Goal: Task Accomplishment & Management: Manage account settings

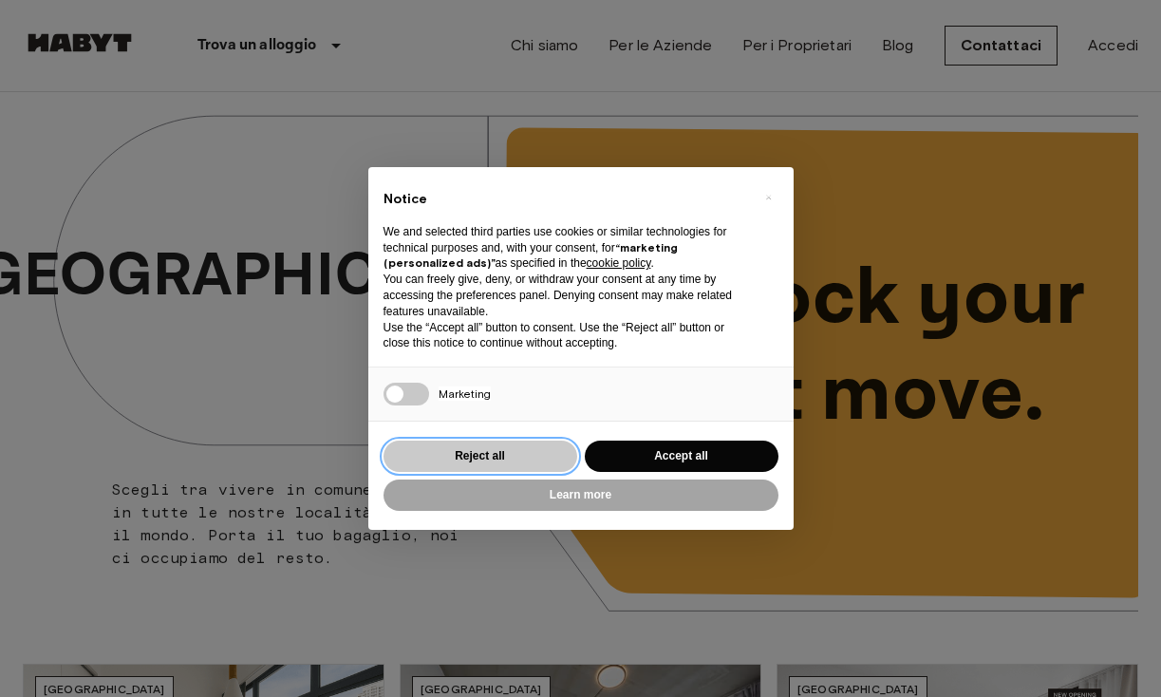
click at [491, 457] on button "Reject all" at bounding box center [481, 456] width 194 height 31
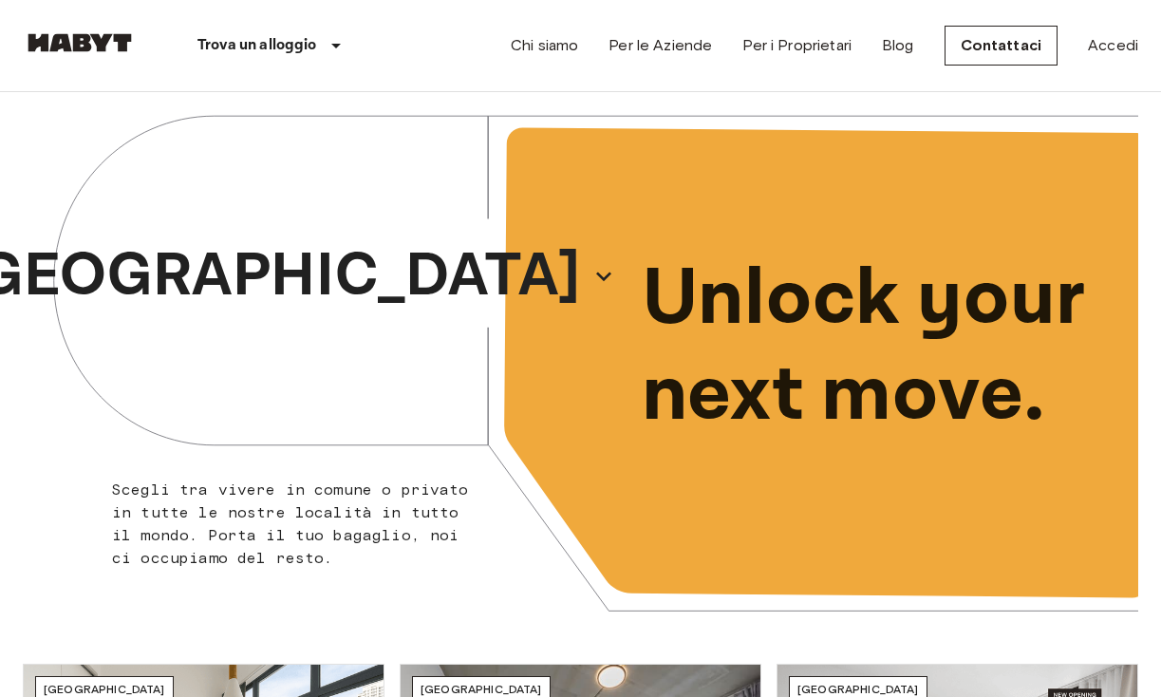
click at [1147, 27] on nav "Trova un alloggio Europa Amsterdam Berlino Bruxelles Colonia Düsseldorf Francof…" at bounding box center [580, 45] width 1161 height 91
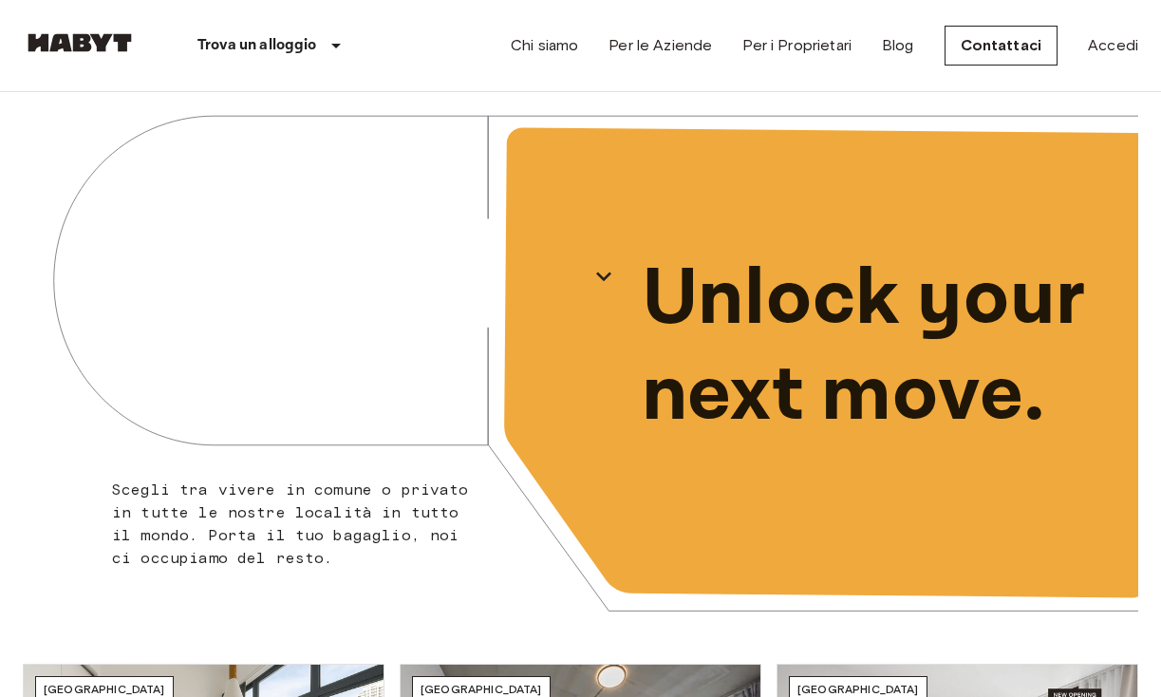
click at [1135, 31] on div "Chi siamo Per le Aziende Per i Proprietari Blog Contattaci Accedi" at bounding box center [825, 45] width 628 height 91
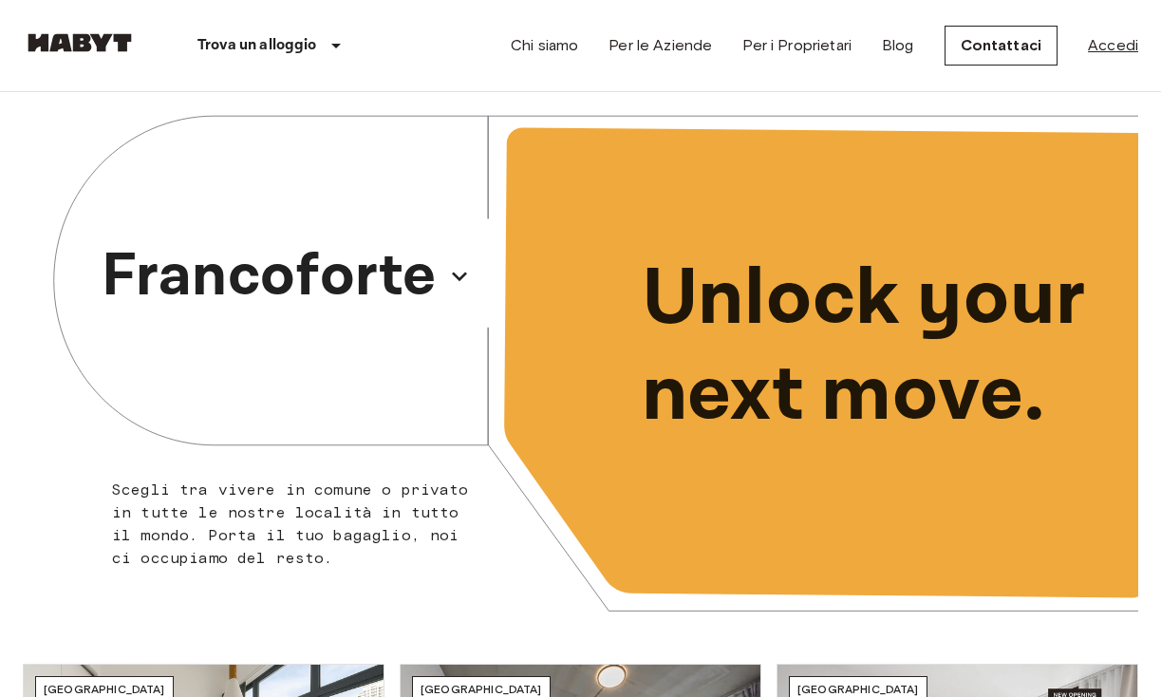
click at [1115, 50] on link "Accedi" at bounding box center [1113, 45] width 50 height 23
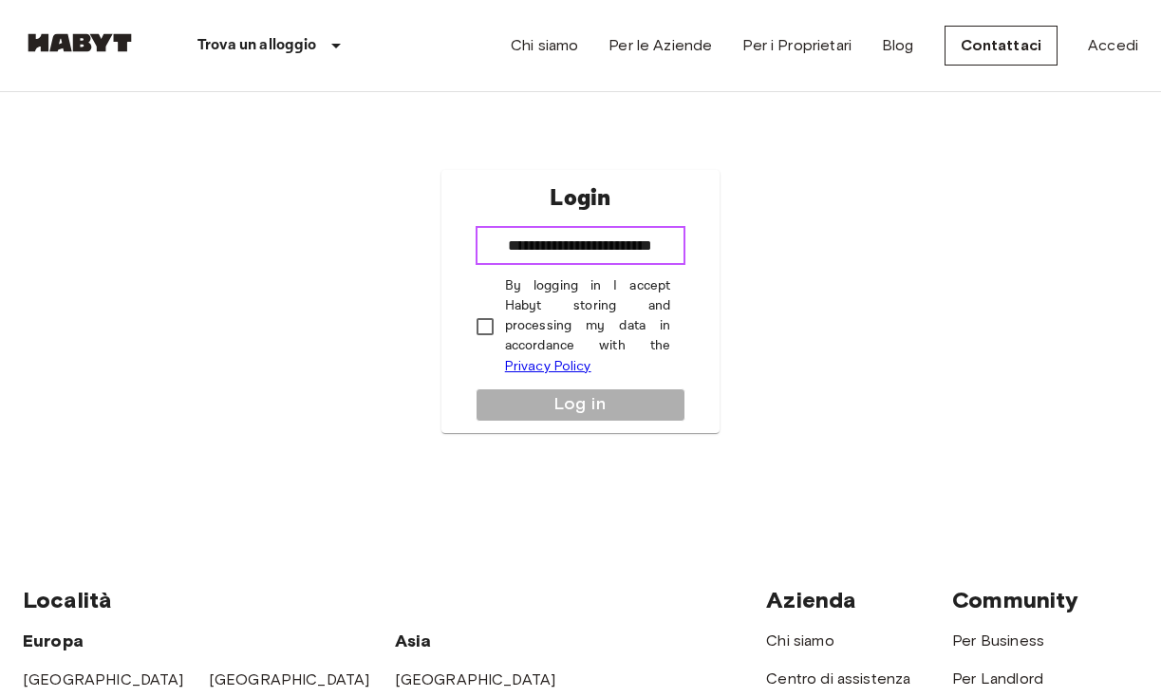
type input "**********"
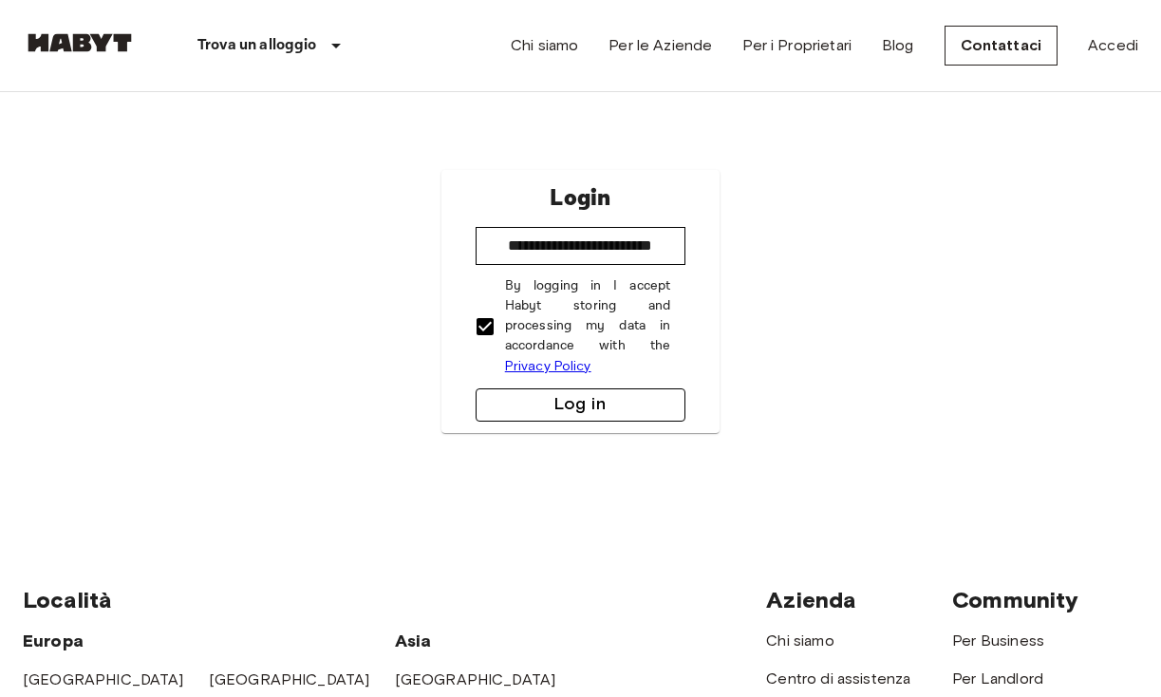
click at [525, 398] on button "Log in" at bounding box center [581, 404] width 211 height 33
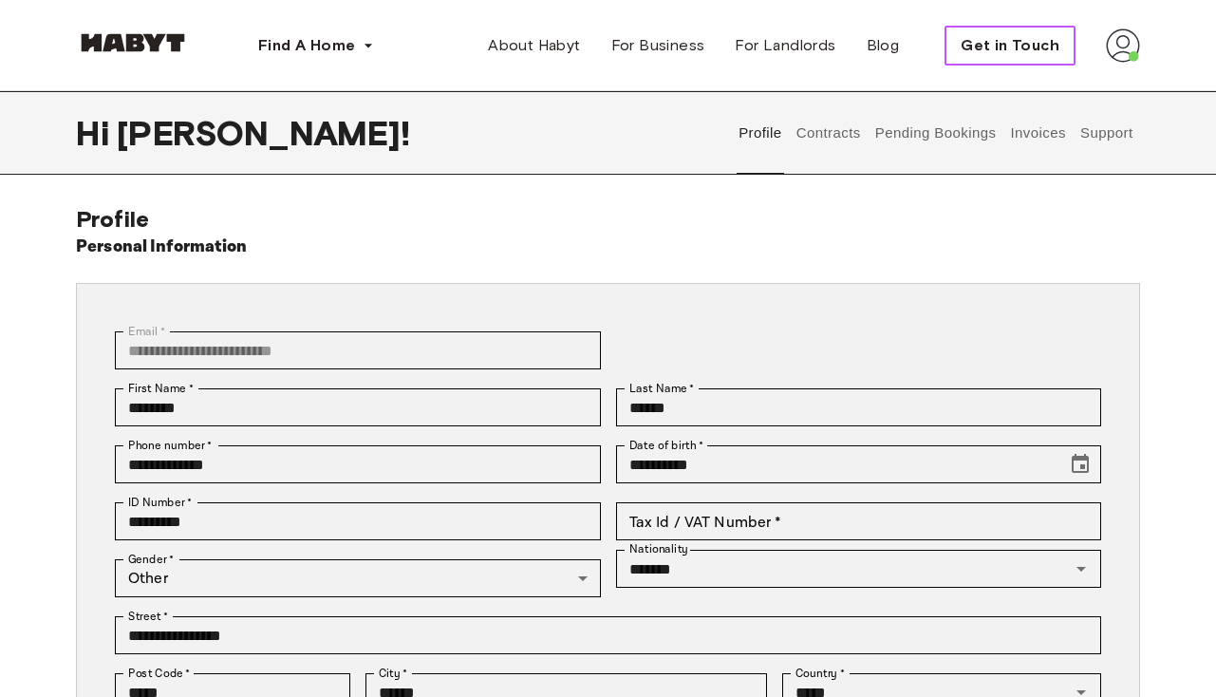
click at [1005, 37] on span "Get in Touch" at bounding box center [1010, 45] width 99 height 23
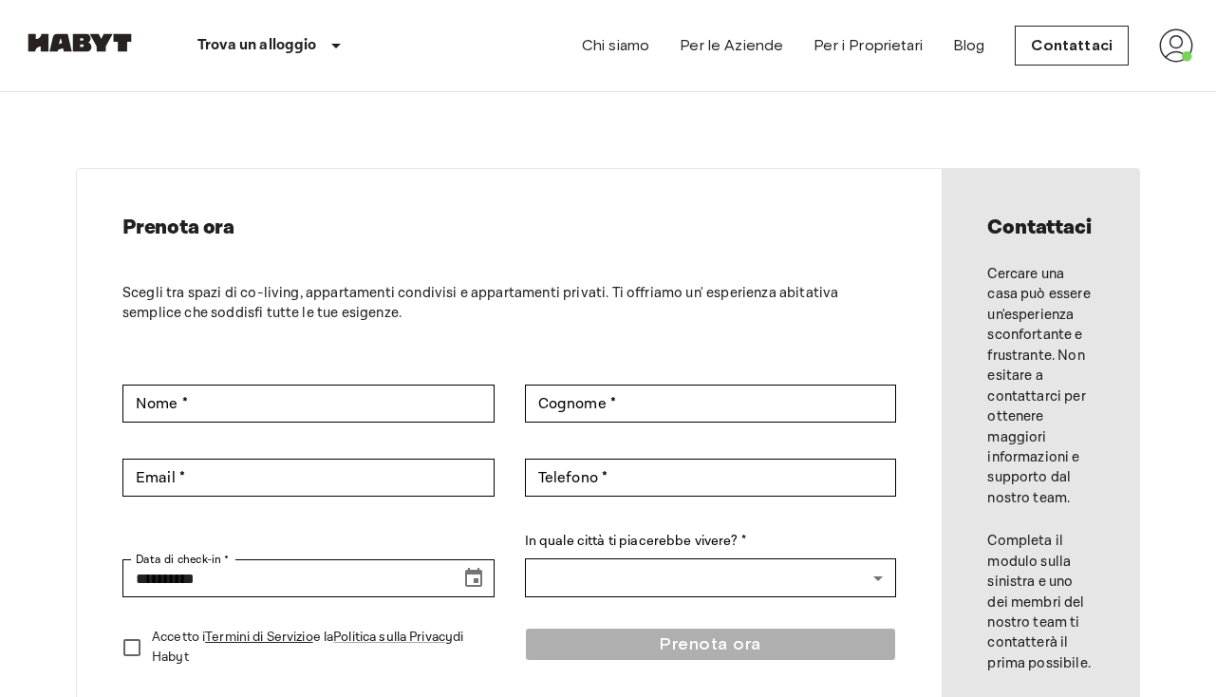
scroll to position [4, 0]
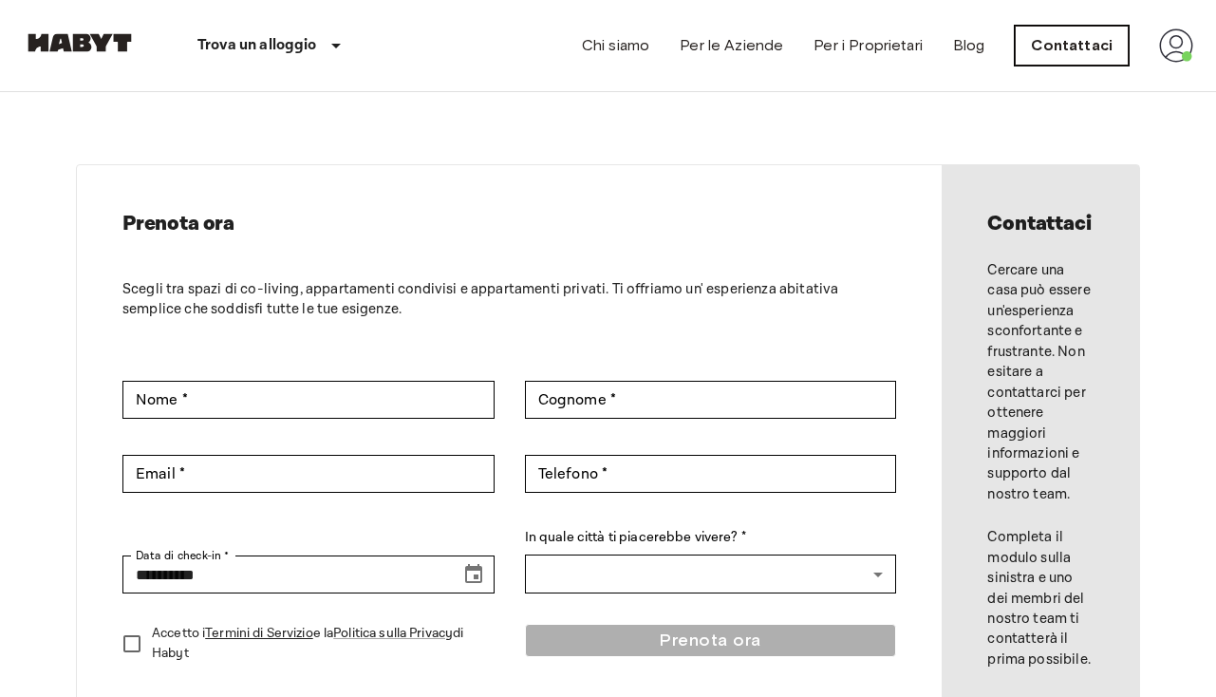
click at [1090, 46] on link "Contattaci" at bounding box center [1072, 46] width 114 height 40
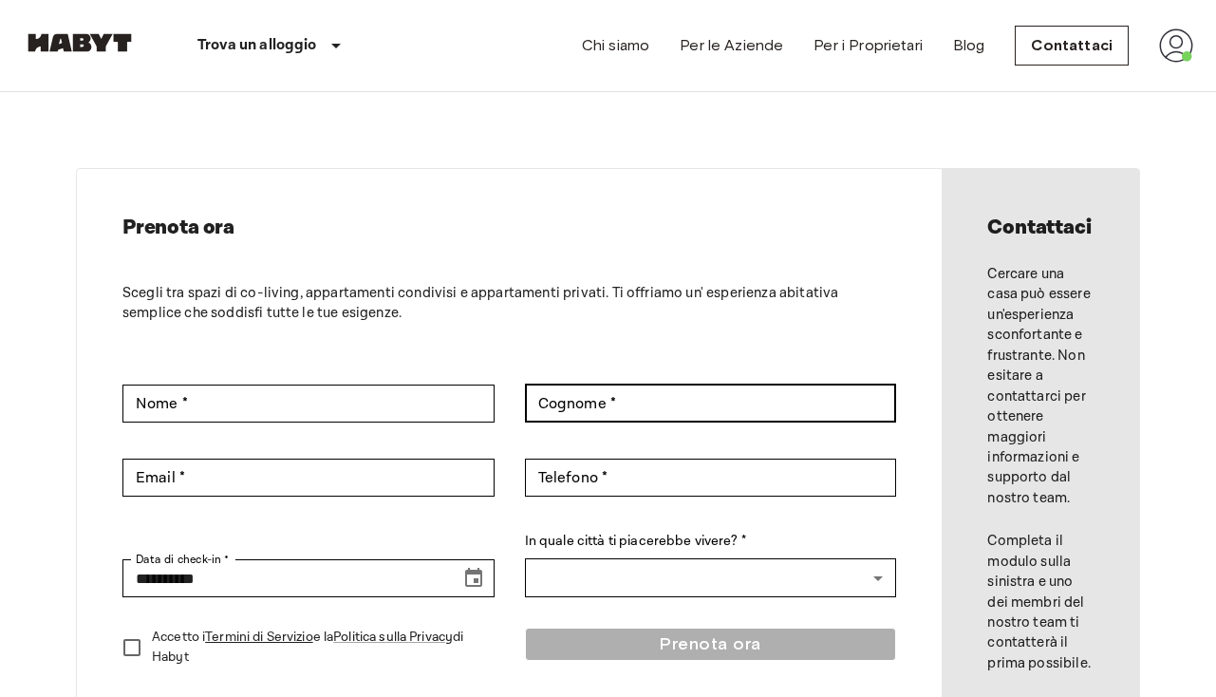
scroll to position [0, 0]
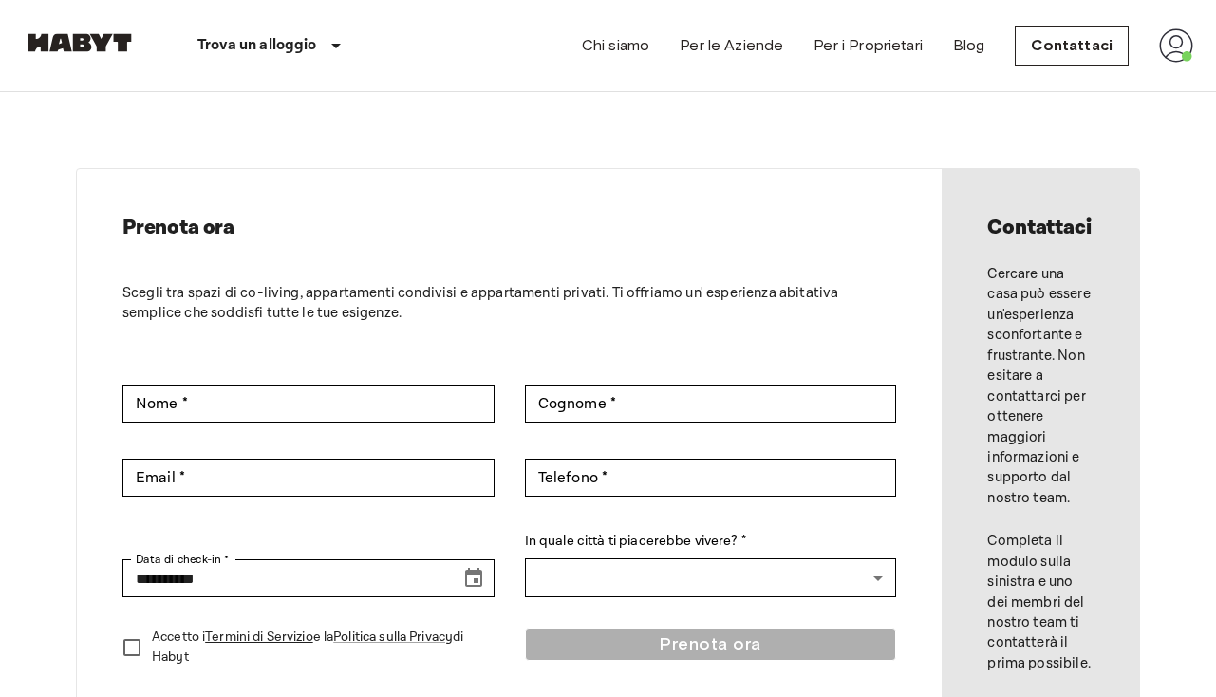
click at [1175, 47] on img at bounding box center [1176, 45] width 34 height 34
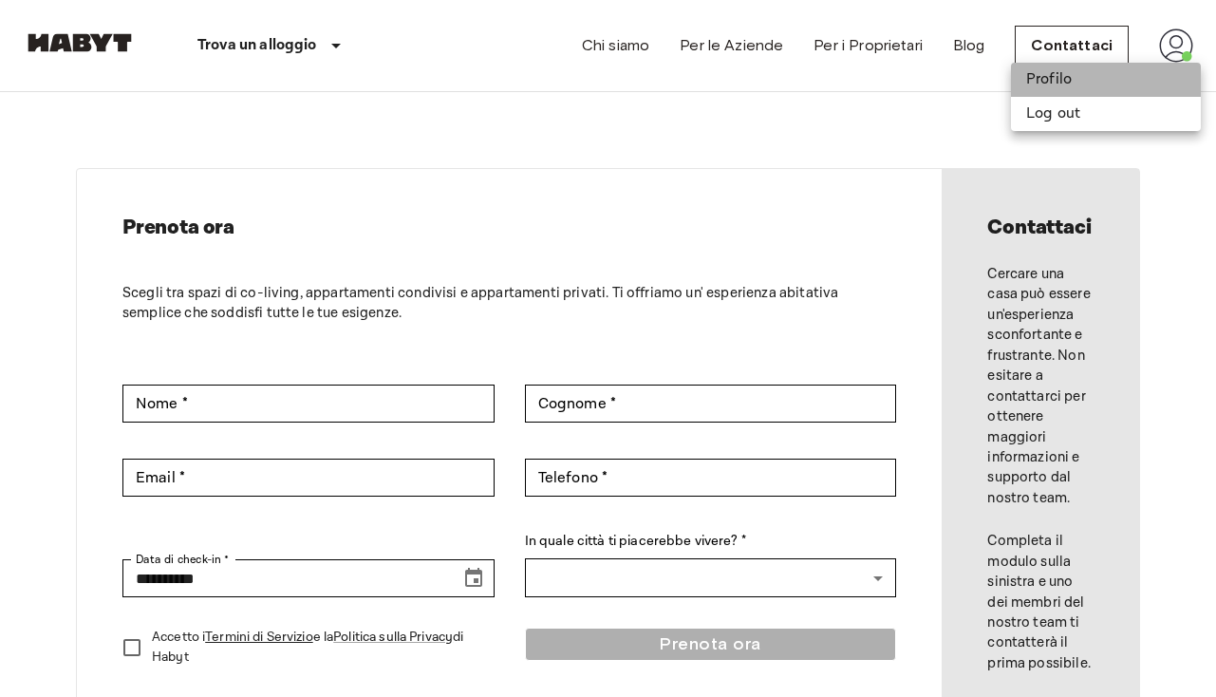
click at [1076, 83] on li "Profilo" at bounding box center [1106, 80] width 190 height 34
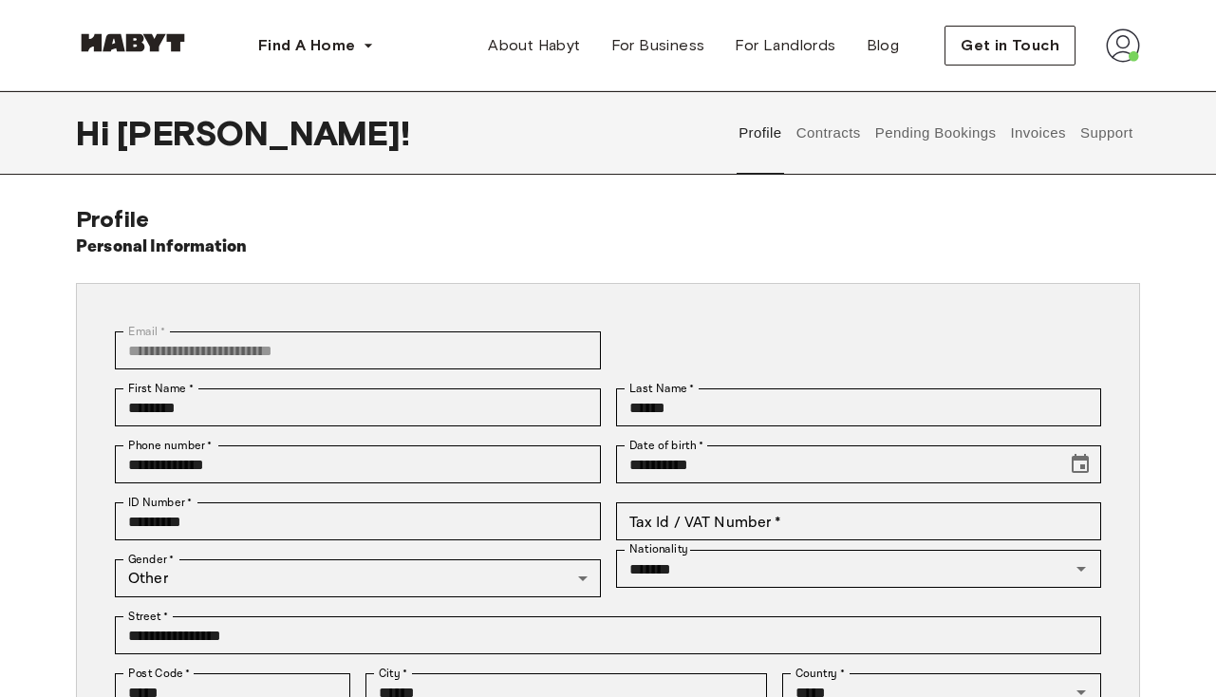
click at [842, 136] on button "Contracts" at bounding box center [828, 133] width 69 height 84
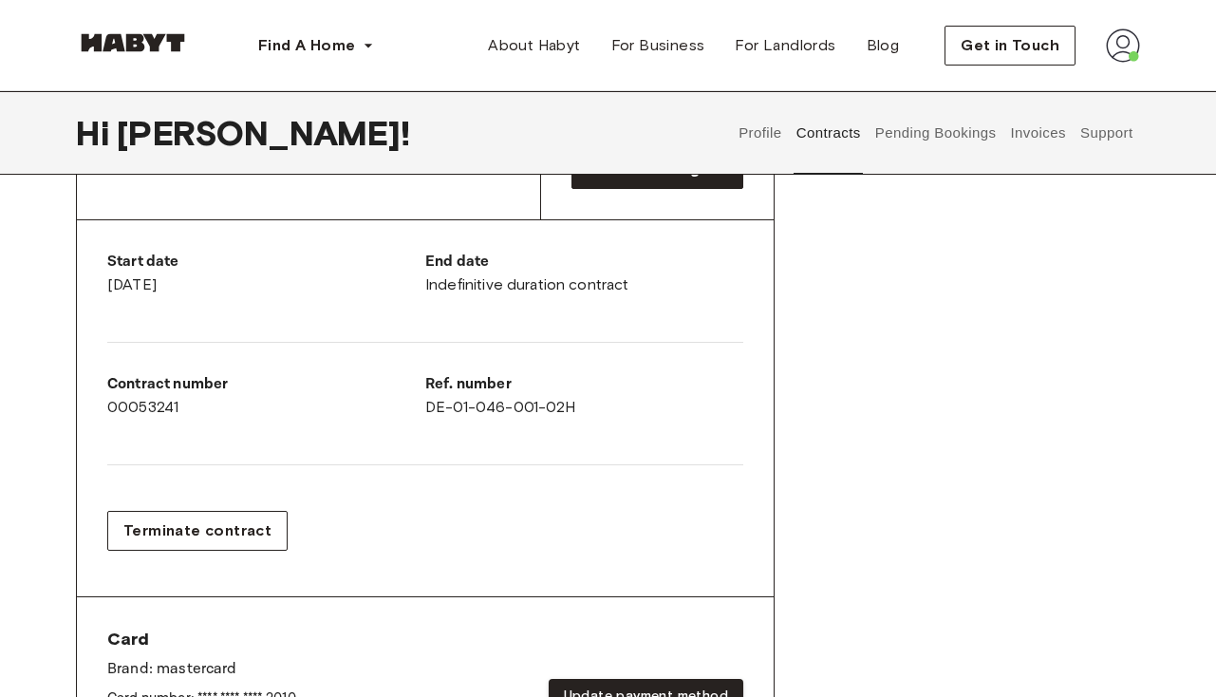
scroll to position [443, 0]
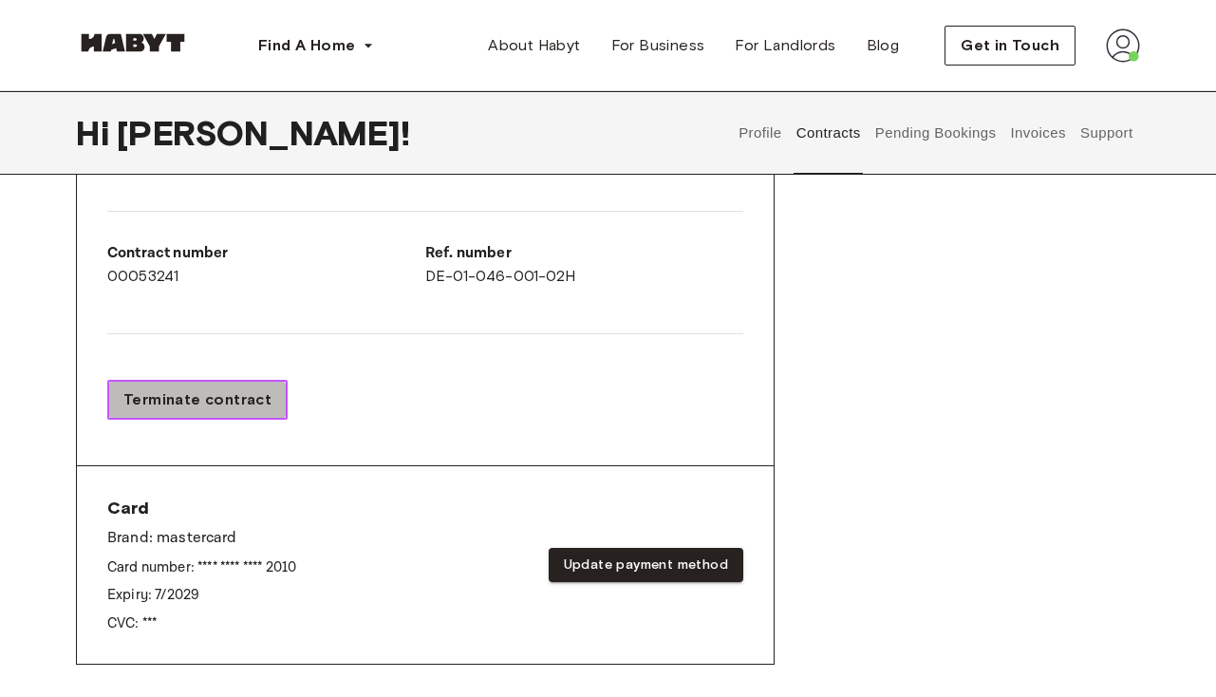
click at [220, 411] on button "Terminate contract" at bounding box center [197, 400] width 180 height 40
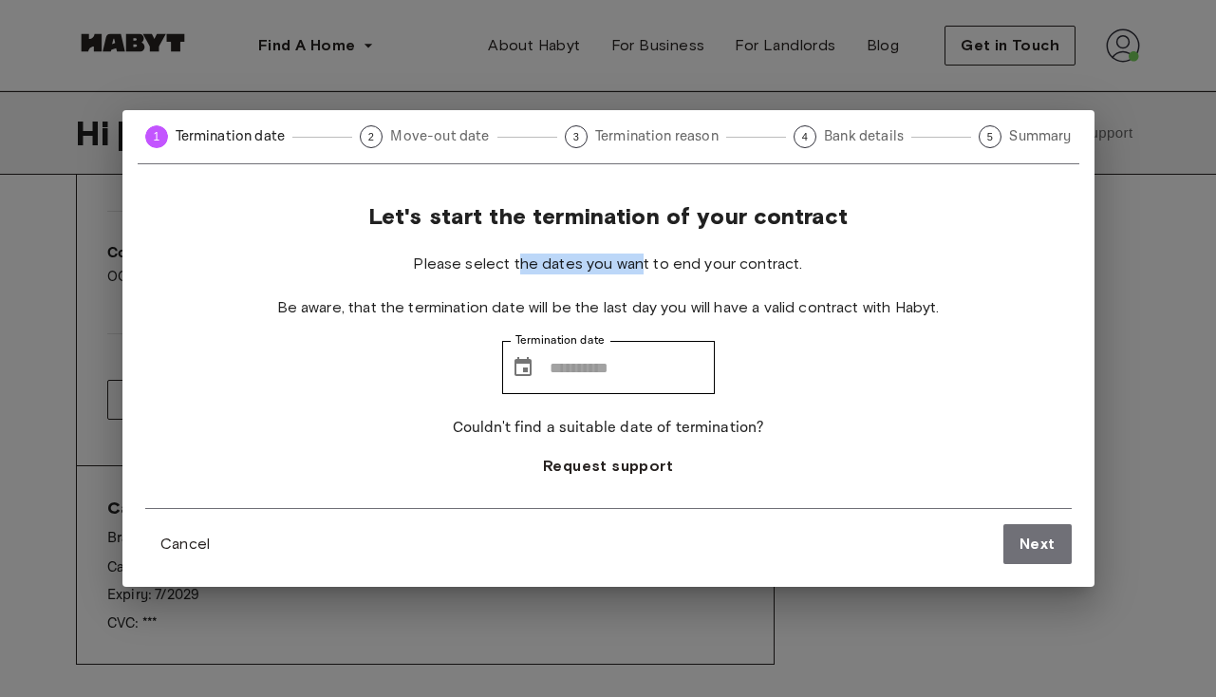
drag, startPoint x: 522, startPoint y: 260, endPoint x: 644, endPoint y: 260, distance: 121.5
click at [644, 260] on span "Please select the dates you want to end your contract." at bounding box center [607, 264] width 389 height 21
drag, startPoint x: 343, startPoint y: 310, endPoint x: 447, endPoint y: 310, distance: 104.4
click at [447, 310] on span "Be aware, that the termination date will be the last day you will have a valid …" at bounding box center [608, 307] width 663 height 21
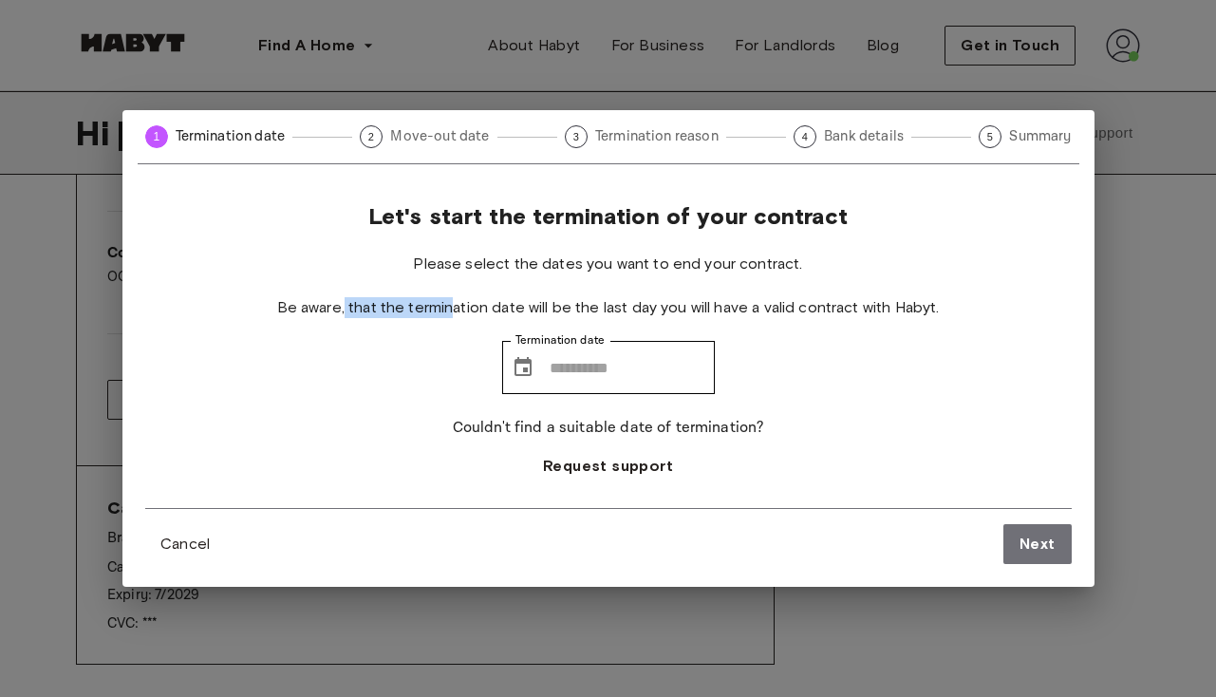
click at [447, 310] on span "Be aware, that the termination date will be the last day you will have a valid …" at bounding box center [608, 307] width 663 height 21
drag, startPoint x: 535, startPoint y: 311, endPoint x: 732, endPoint y: 312, distance: 197.5
click at [732, 312] on span "Be aware, that the termination date will be the last day you will have a valid …" at bounding box center [608, 307] width 663 height 21
click at [735, 310] on span "Be aware, that the termination date will be the last day you will have a valid …" at bounding box center [608, 307] width 663 height 21
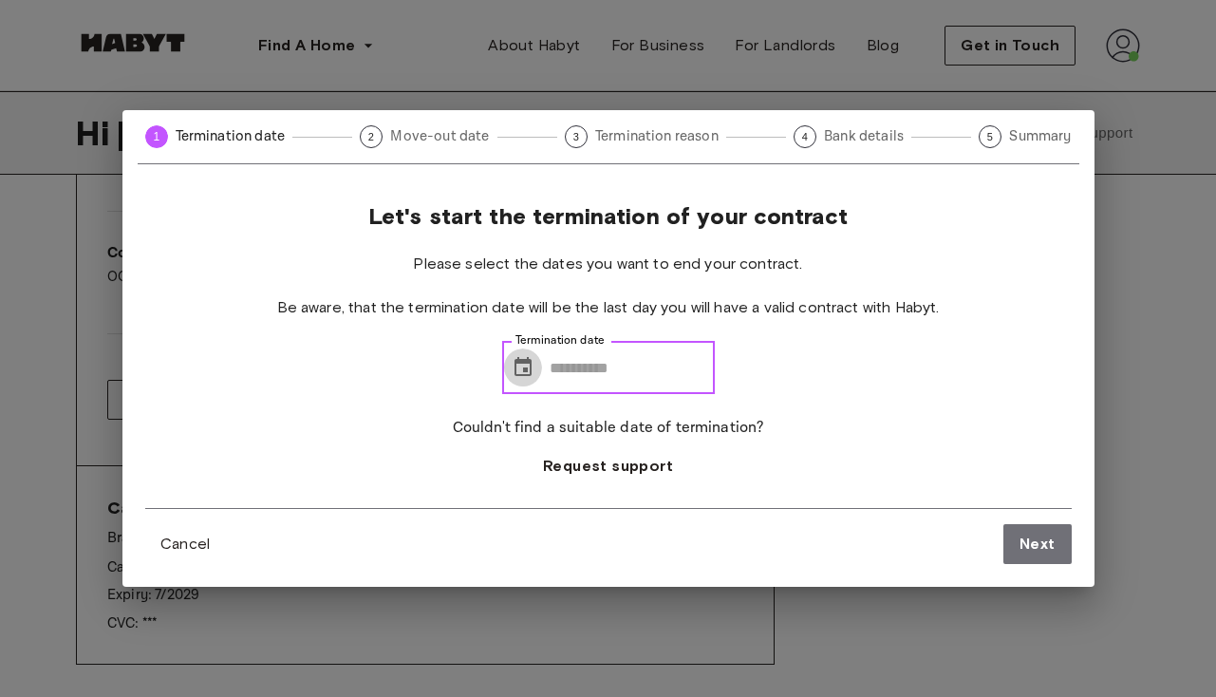
click at [515, 372] on icon "Choose date" at bounding box center [523, 366] width 17 height 19
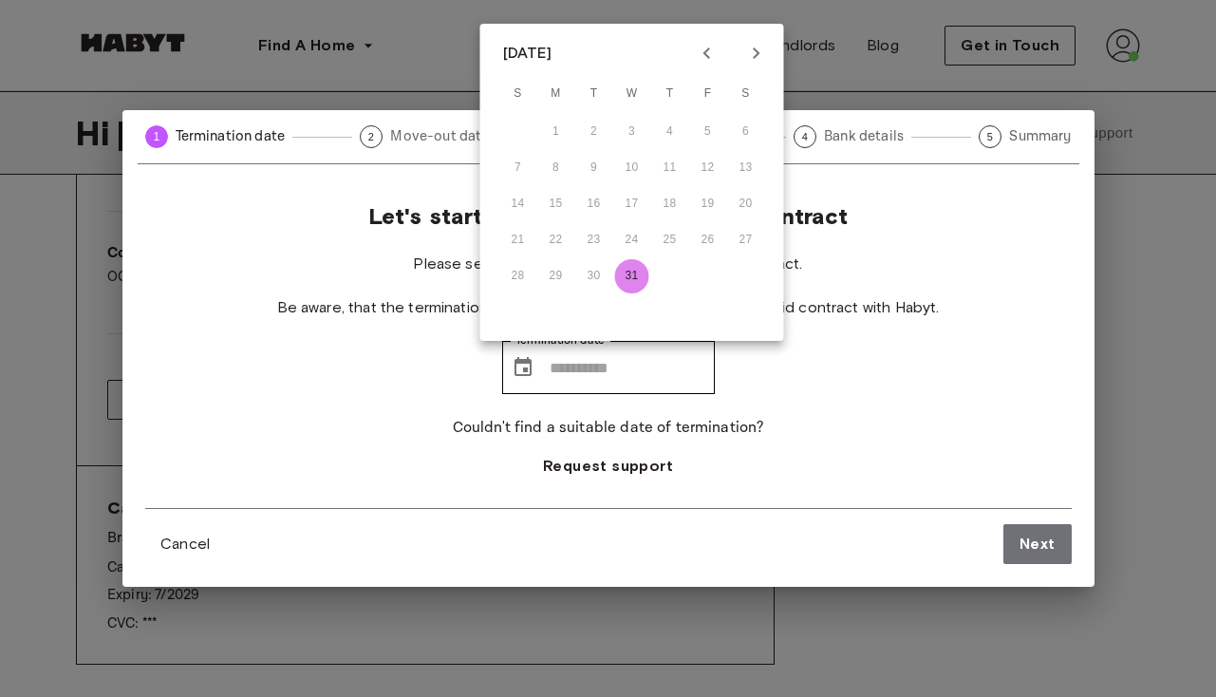
click at [626, 273] on button "31" at bounding box center [632, 276] width 34 height 34
type input "**********"
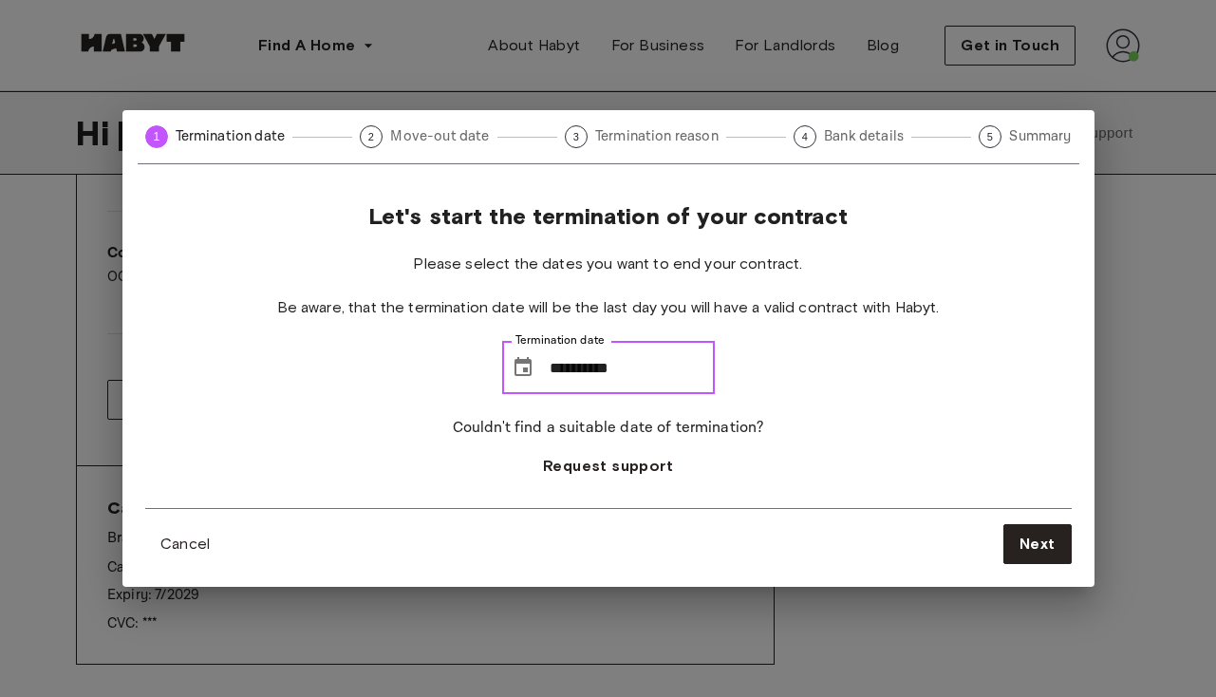
click at [559, 375] on input "**********" at bounding box center [632, 367] width 165 height 53
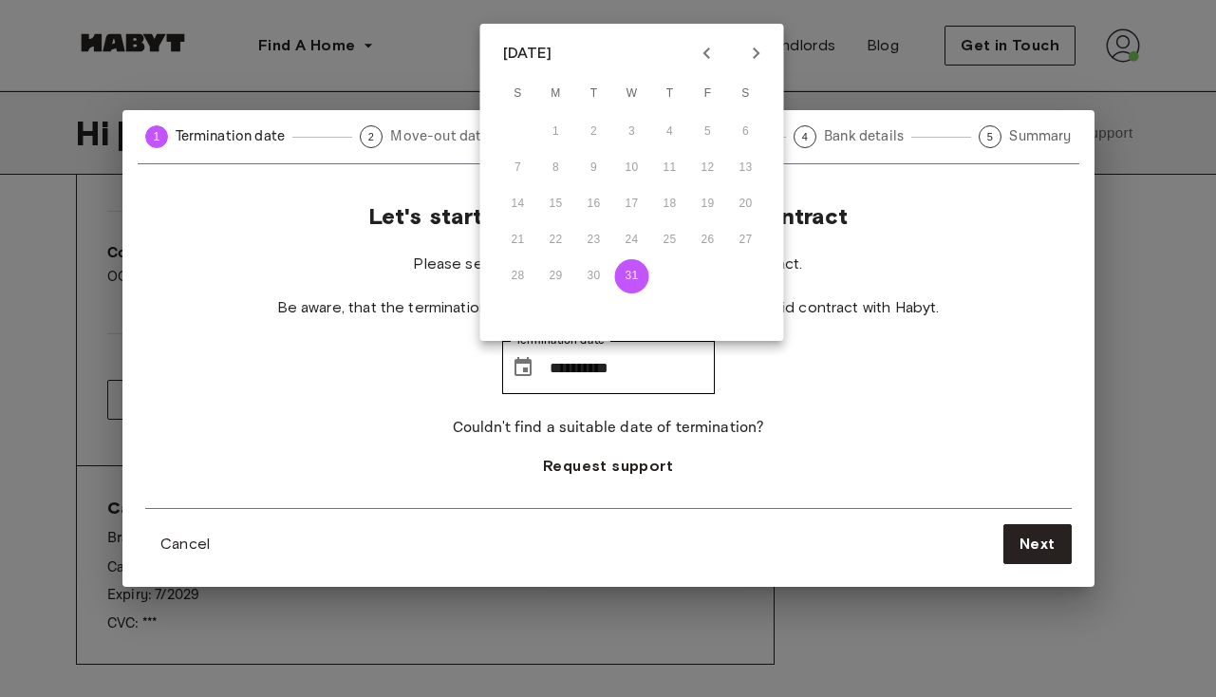
click at [607, 163] on div "7 8 9 10 11 12 13" at bounding box center [632, 168] width 304 height 34
click at [704, 56] on icon "Previous month" at bounding box center [707, 53] width 23 height 23
click at [761, 56] on icon "Next month" at bounding box center [756, 53] width 23 height 23
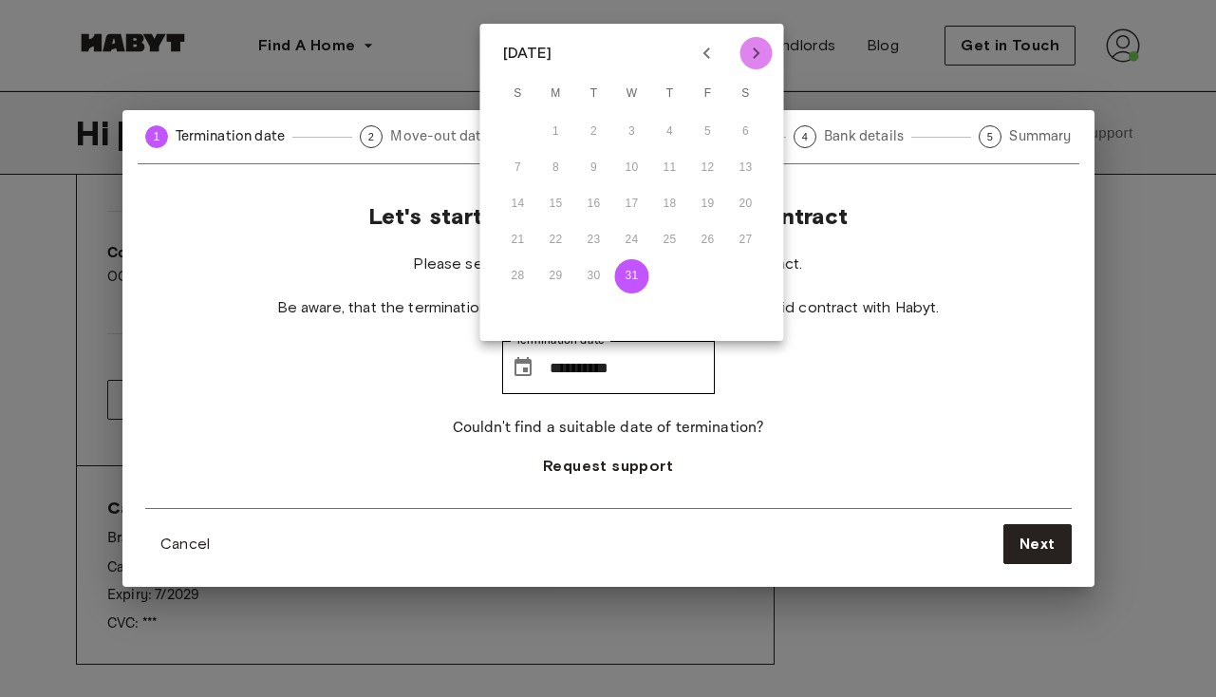
click at [761, 56] on icon "Next month" at bounding box center [756, 53] width 23 height 23
click at [761, 55] on icon "Next month" at bounding box center [756, 53] width 23 height 23
click at [708, 53] on icon "Previous month" at bounding box center [707, 53] width 23 height 23
click at [630, 286] on button "31" at bounding box center [632, 276] width 34 height 34
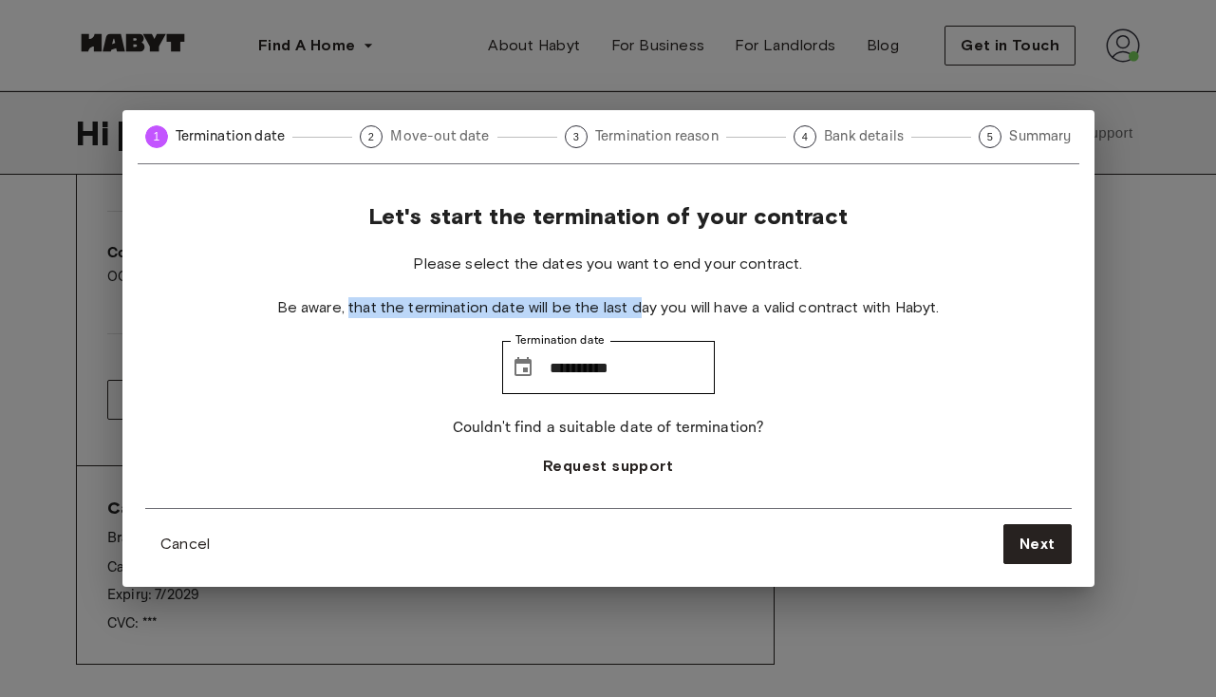
drag, startPoint x: 347, startPoint y: 305, endPoint x: 638, endPoint y: 305, distance: 290.5
click at [638, 305] on span "Be aware, that the termination date will be the last day you will have a valid …" at bounding box center [608, 307] width 663 height 21
click at [686, 305] on span "Be aware, that the termination date will be the last day you will have a valid …" at bounding box center [608, 307] width 663 height 21
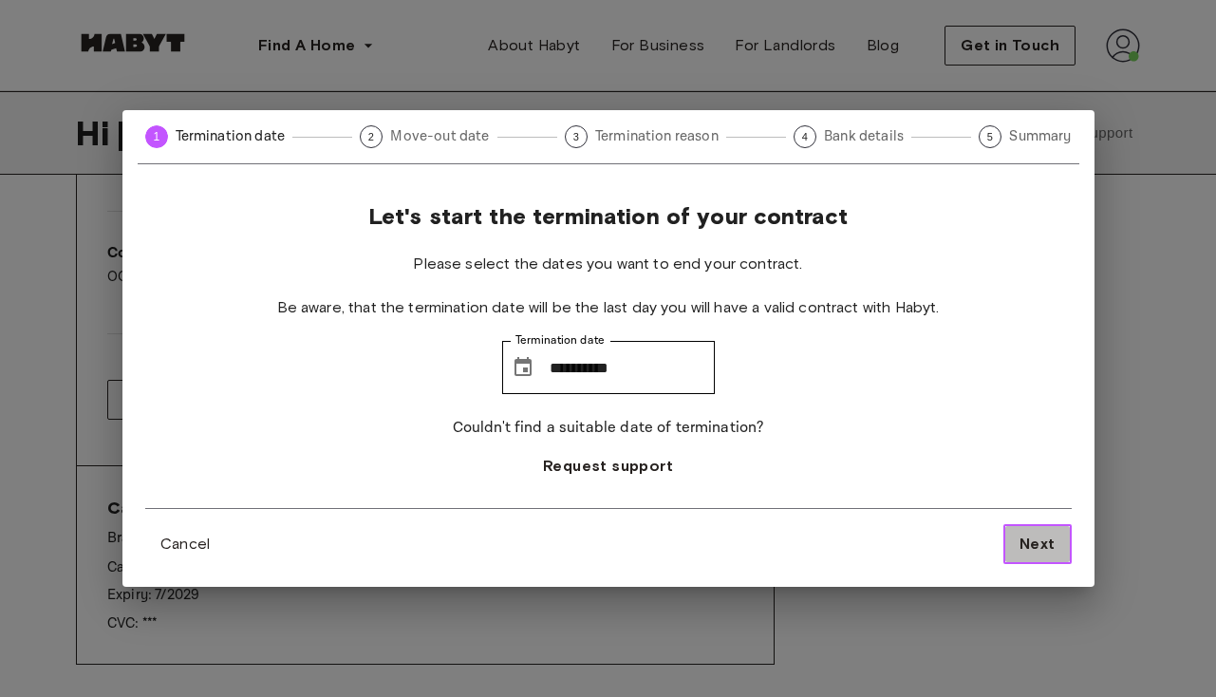
click at [1035, 544] on span "Next" at bounding box center [1038, 544] width 36 height 23
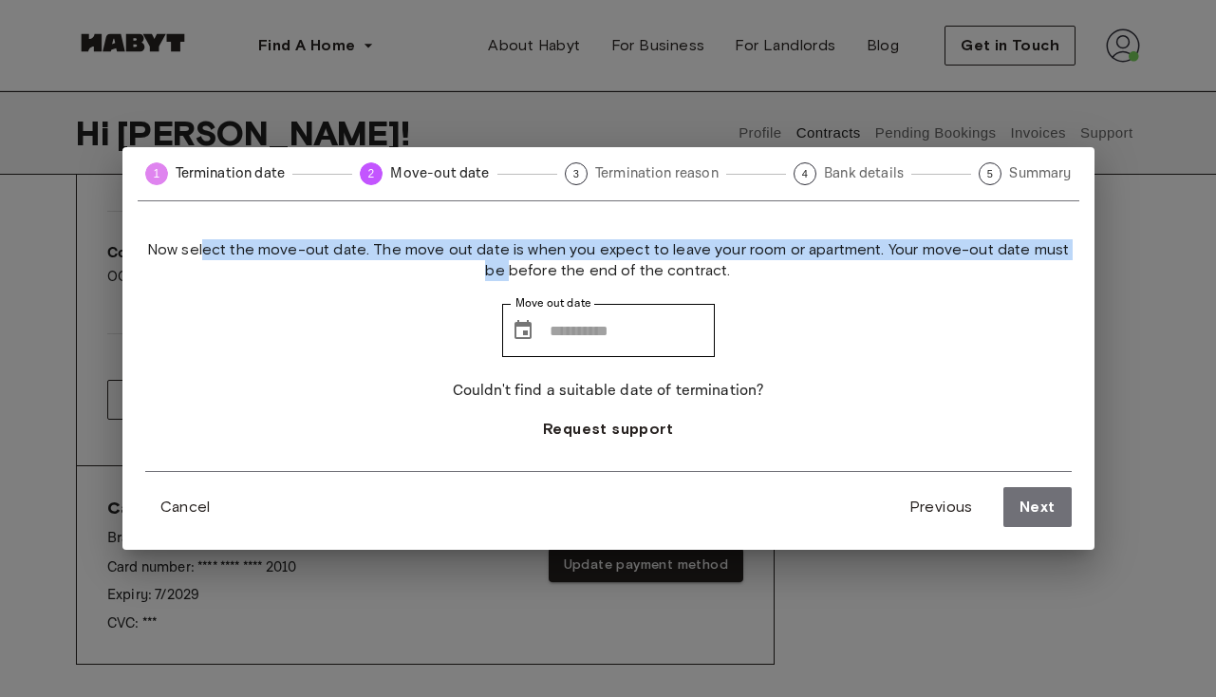
drag, startPoint x: 202, startPoint y: 250, endPoint x: 382, endPoint y: 264, distance: 180.0
click at [382, 264] on span "Now select the move-out date. The move out date is when you expect to leave you…" at bounding box center [608, 260] width 927 height 42
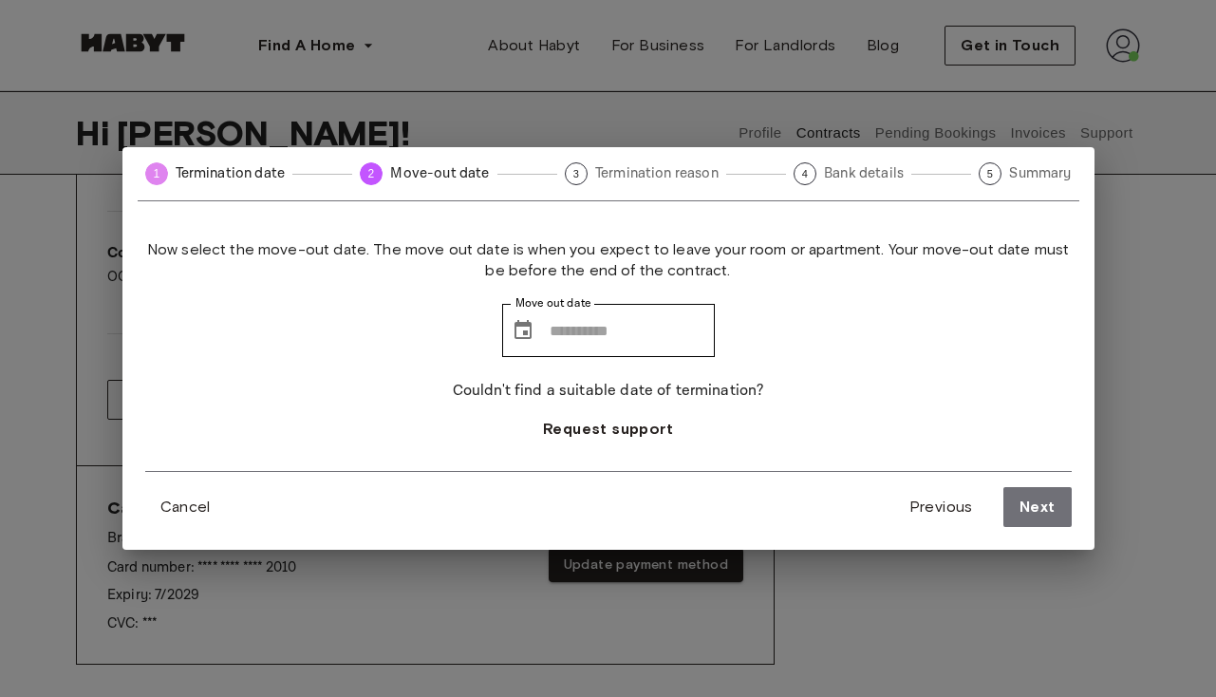
click at [413, 259] on span "Now select the move-out date. The move out date is when you expect to leave you…" at bounding box center [608, 260] width 927 height 42
drag, startPoint x: 471, startPoint y: 249, endPoint x: 595, endPoint y: 250, distance: 124.4
click at [595, 250] on span "Now select the move-out date. The move out date is when you expect to leave you…" at bounding box center [608, 260] width 927 height 42
click at [688, 245] on span "Now select the move-out date. The move out date is when you expect to leave you…" at bounding box center [608, 260] width 927 height 42
click at [515, 337] on icon "Choose date" at bounding box center [523, 329] width 17 height 19
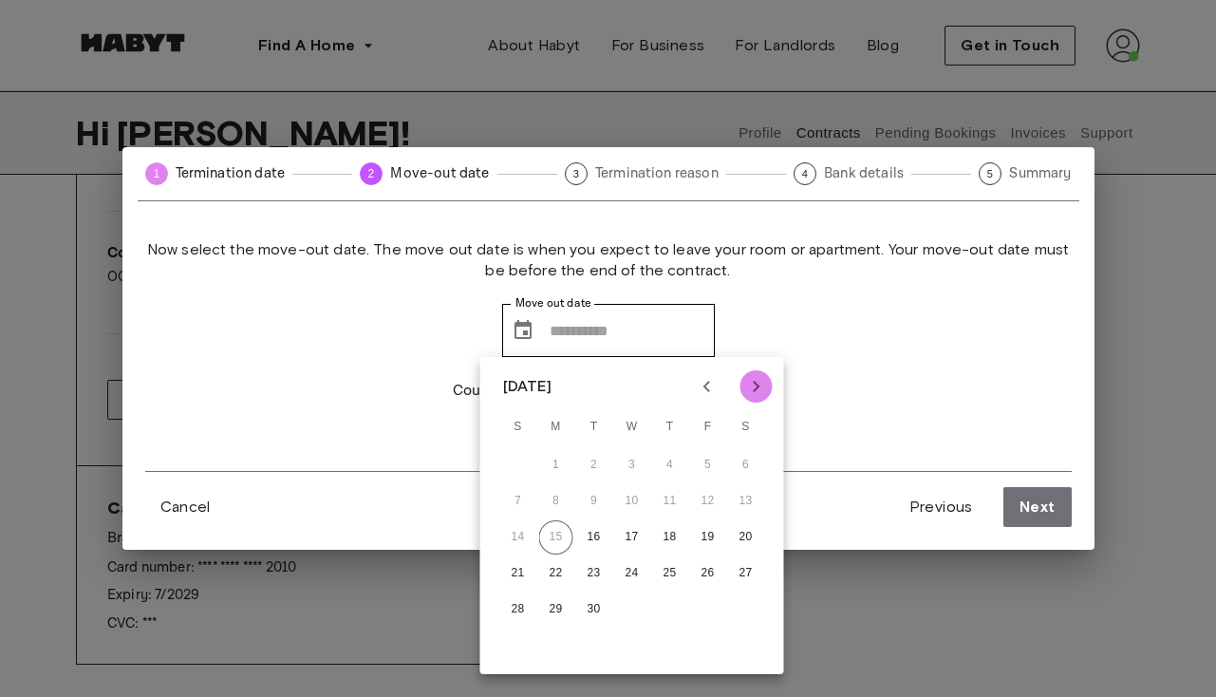
click at [747, 384] on icon "Next month" at bounding box center [756, 386] width 23 height 23
click at [592, 605] on button "30" at bounding box center [594, 609] width 34 height 34
type input "**********"
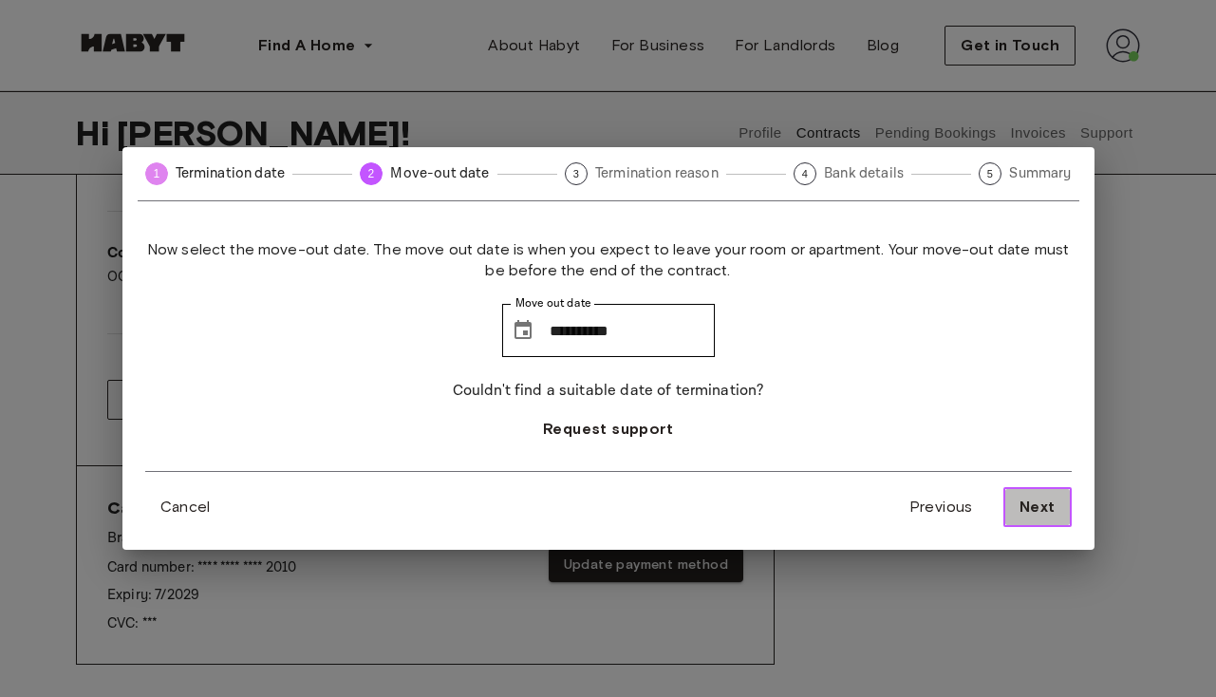
click at [1033, 510] on span "Next" at bounding box center [1038, 507] width 36 height 23
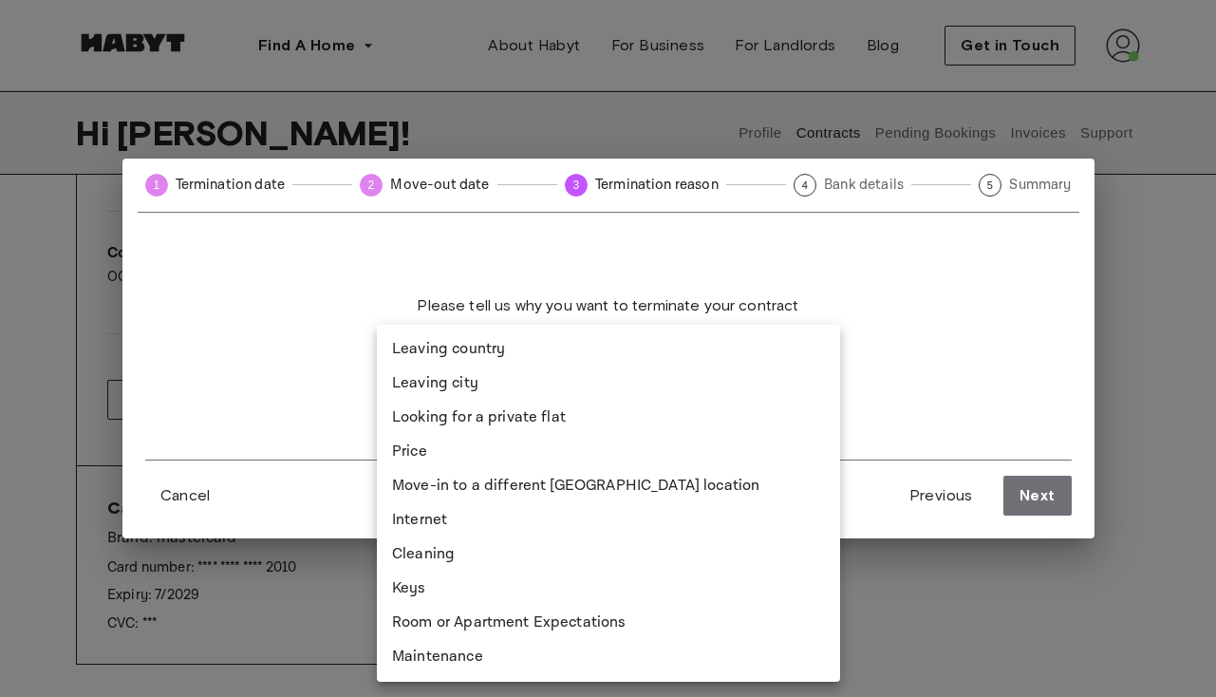
click at [614, 625] on li "Room or Apartment Expectations" at bounding box center [608, 623] width 463 height 34
type input "**********"
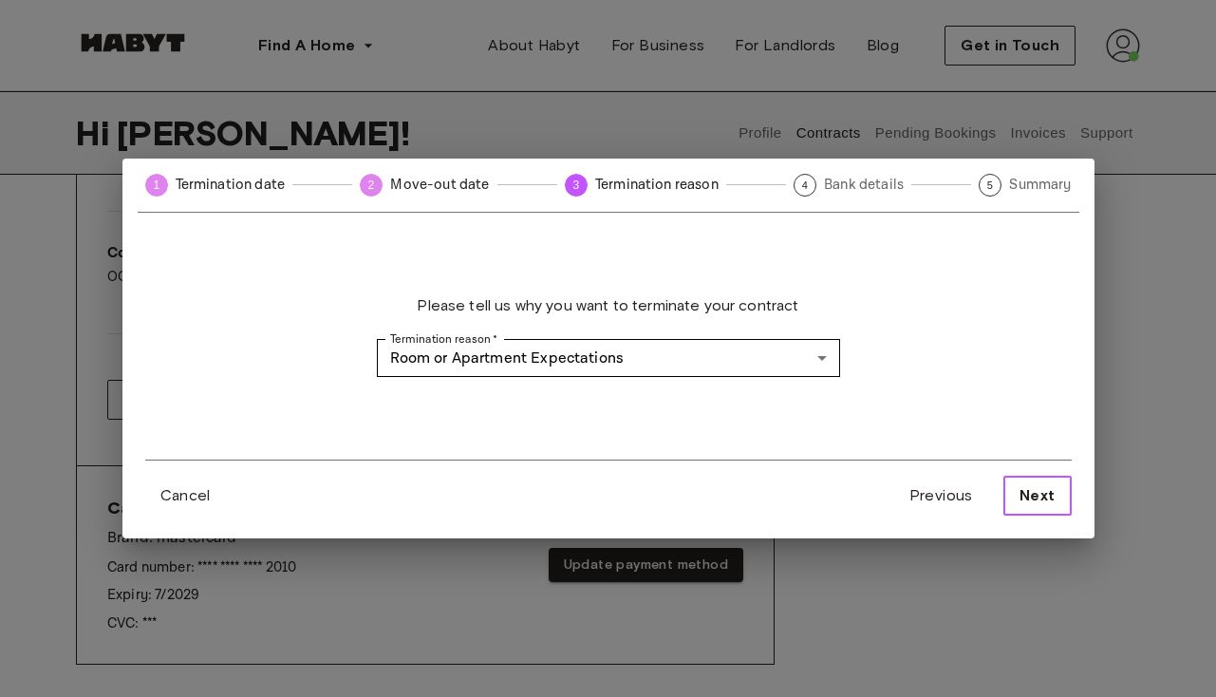
click at [1029, 506] on span "Next" at bounding box center [1038, 495] width 36 height 23
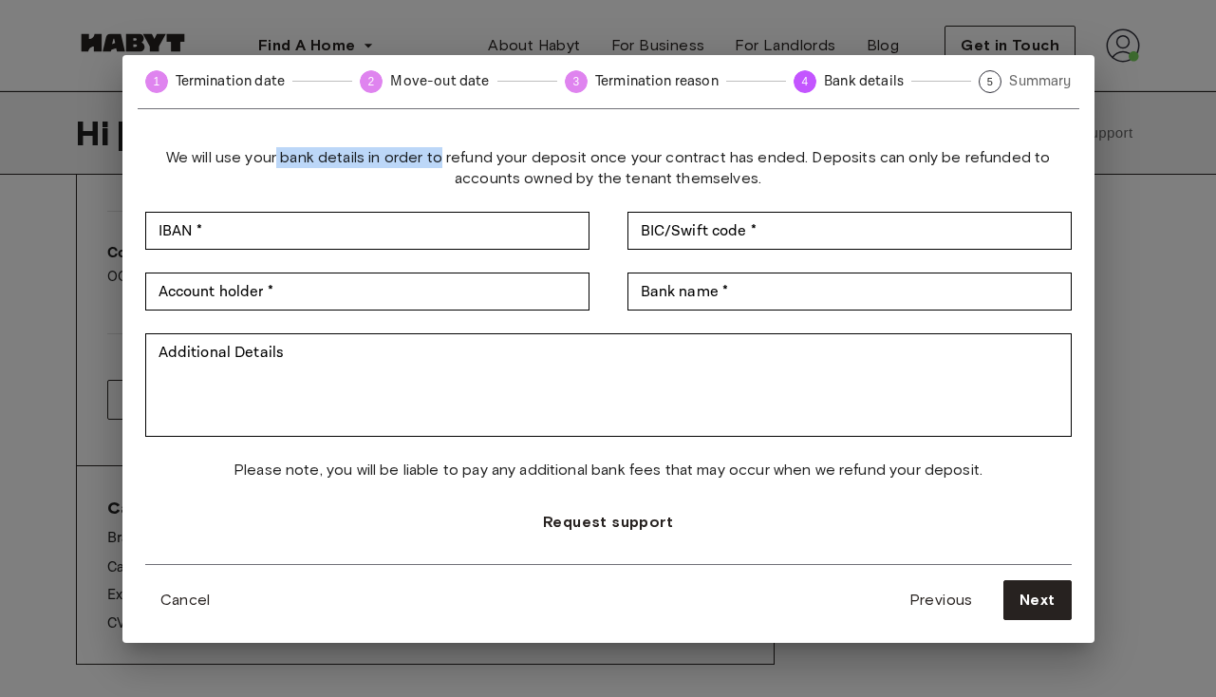
drag, startPoint x: 281, startPoint y: 162, endPoint x: 447, endPoint y: 163, distance: 166.2
click at [447, 163] on span "We will use your bank details in order to refund your deposit once your contrac…" at bounding box center [608, 168] width 927 height 42
click at [469, 161] on span "We will use your bank details in order to refund your deposit once your contrac…" at bounding box center [608, 168] width 927 height 42
drag, startPoint x: 611, startPoint y: 161, endPoint x: 757, endPoint y: 161, distance: 145.3
click at [757, 161] on span "We will use your bank details in order to refund your deposit once your contrac…" at bounding box center [608, 168] width 927 height 42
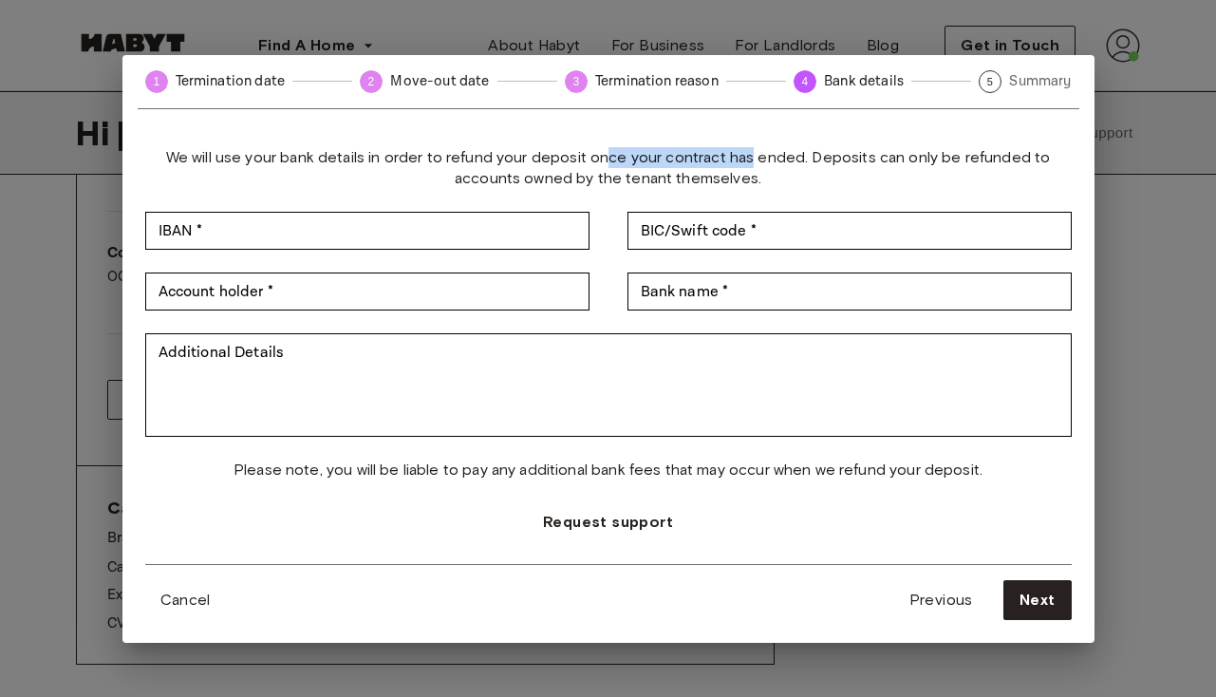
click at [757, 161] on span "We will use your bank details in order to refund your deposit once your contrac…" at bounding box center [608, 168] width 927 height 42
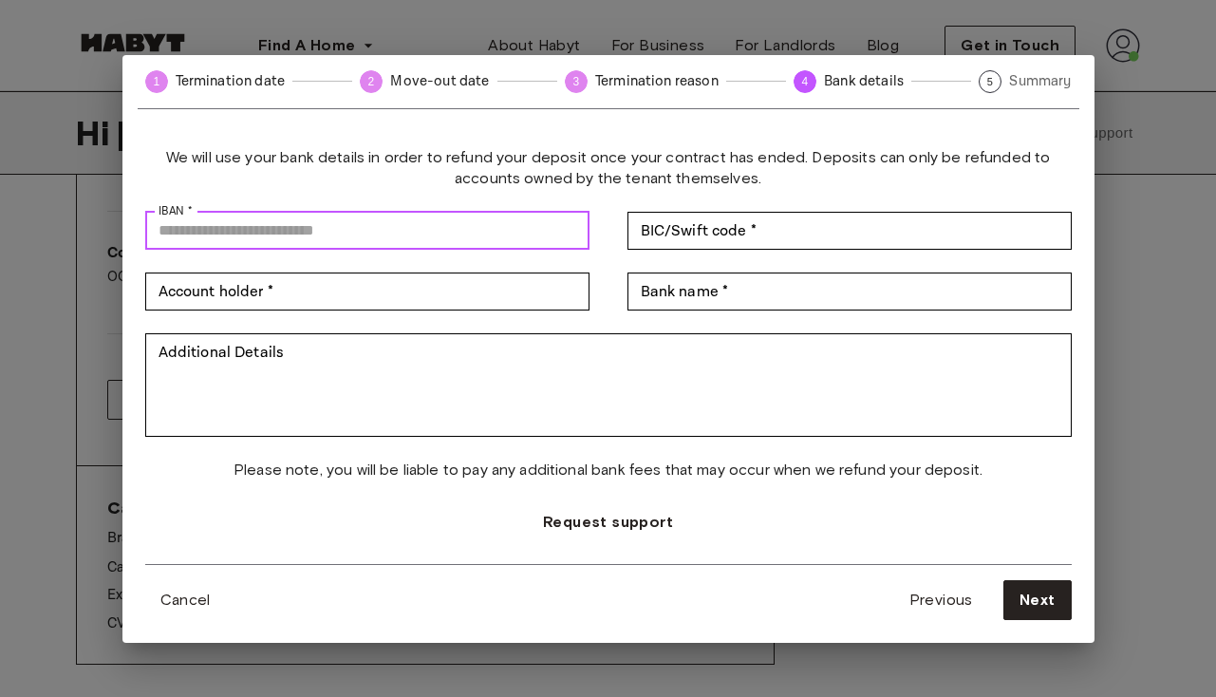
click at [473, 244] on input "IBAN *" at bounding box center [367, 231] width 444 height 38
paste input "**********"
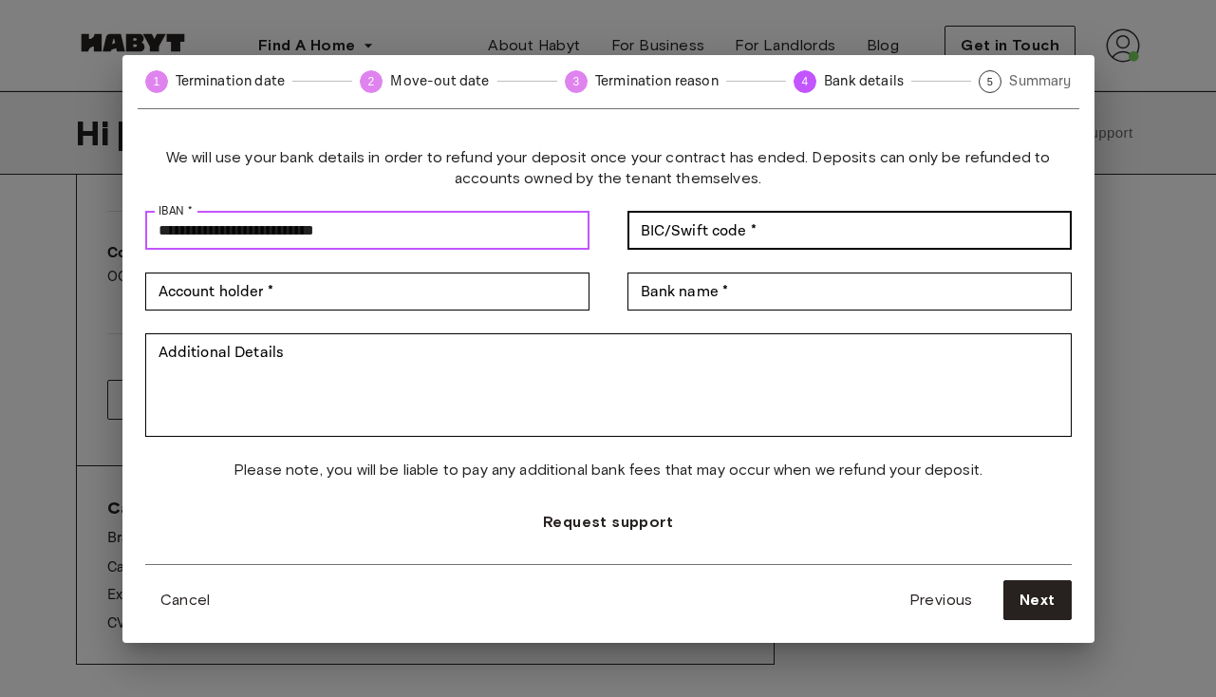
type input "**********"
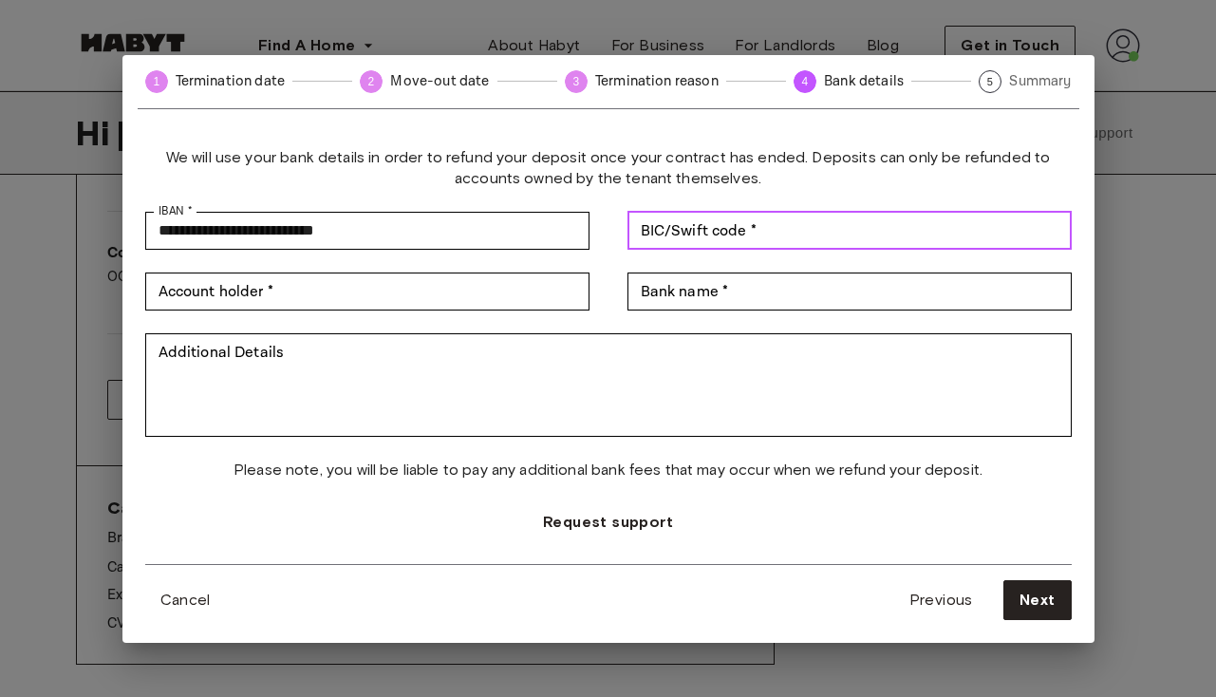
click at [799, 230] on input "BIC/Swift code *" at bounding box center [850, 231] width 444 height 38
paste input "********"
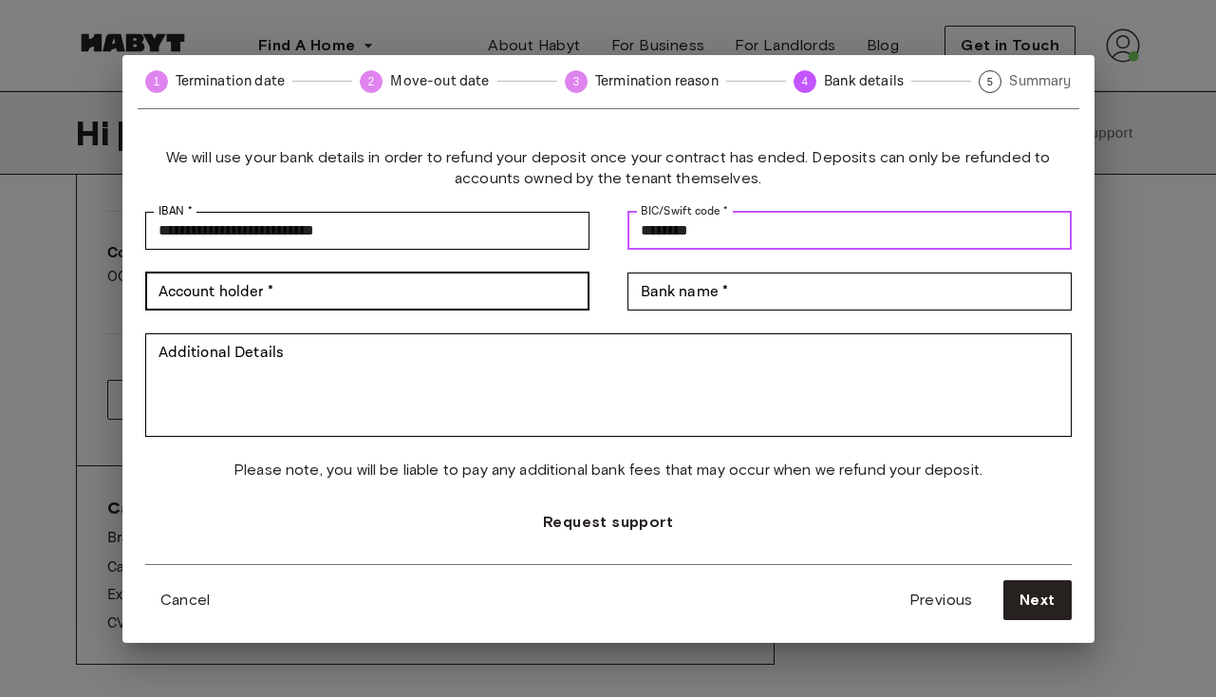
type input "********"
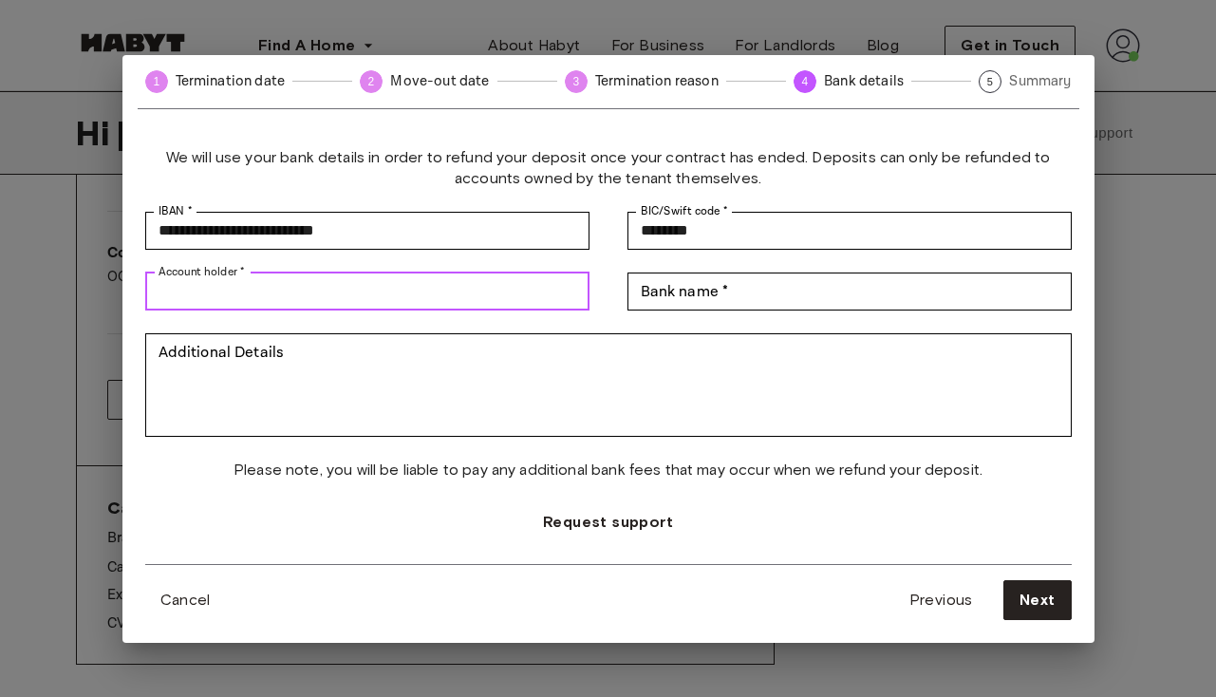
click at [484, 283] on input "Account holder *" at bounding box center [367, 291] width 444 height 38
type input "**********"
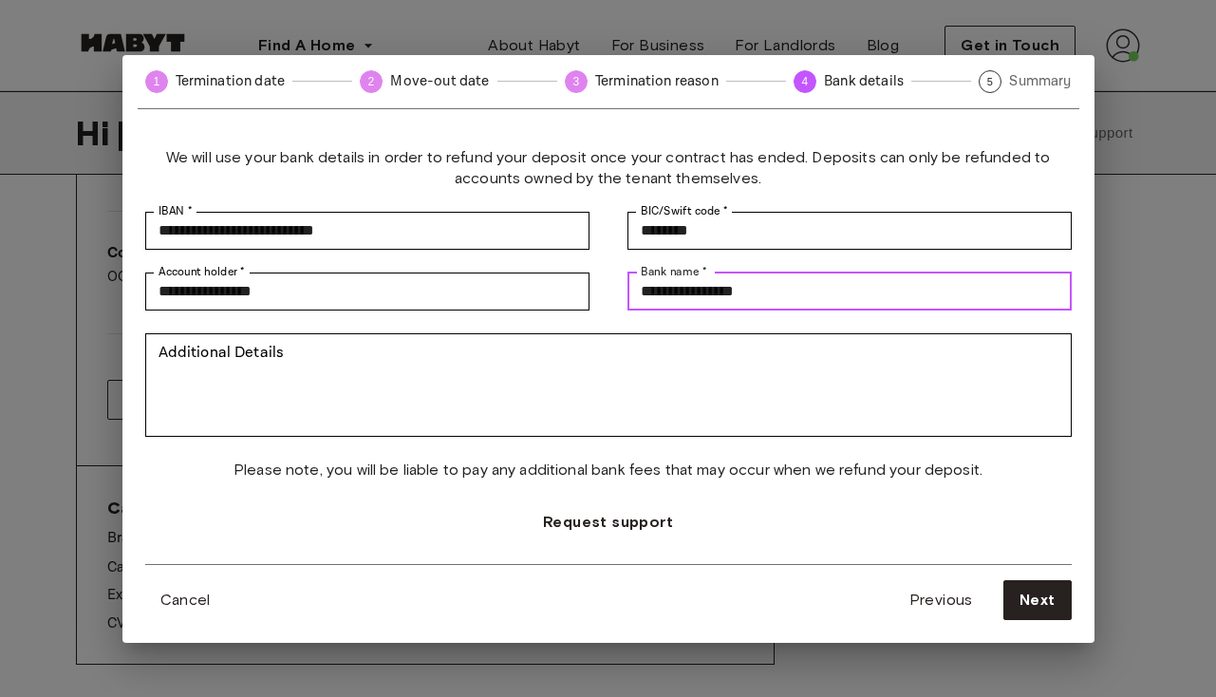
type input "**********"
click at [194, 527] on div "**********" at bounding box center [608, 355] width 927 height 417
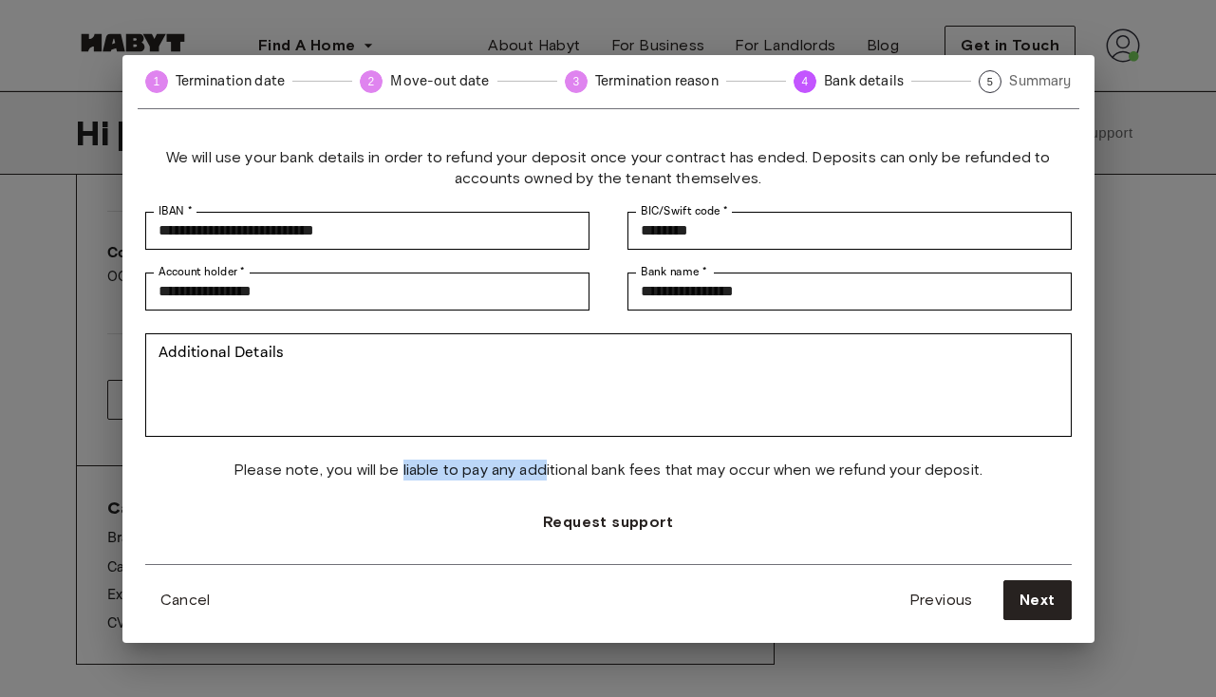
drag, startPoint x: 403, startPoint y: 473, endPoint x: 549, endPoint y: 474, distance: 146.2
click at [549, 474] on span "Please note, you will be liable to pay any additional bank fees that may occur …" at bounding box center [608, 470] width 749 height 21
click at [610, 468] on span "Please note, you will be liable to pay any additional bank fees that may occur …" at bounding box center [608, 470] width 749 height 21
drag, startPoint x: 327, startPoint y: 476, endPoint x: 440, endPoint y: 476, distance: 113.0
click at [440, 476] on span "Please note, you will be liable to pay any additional bank fees that may occur …" at bounding box center [608, 470] width 749 height 21
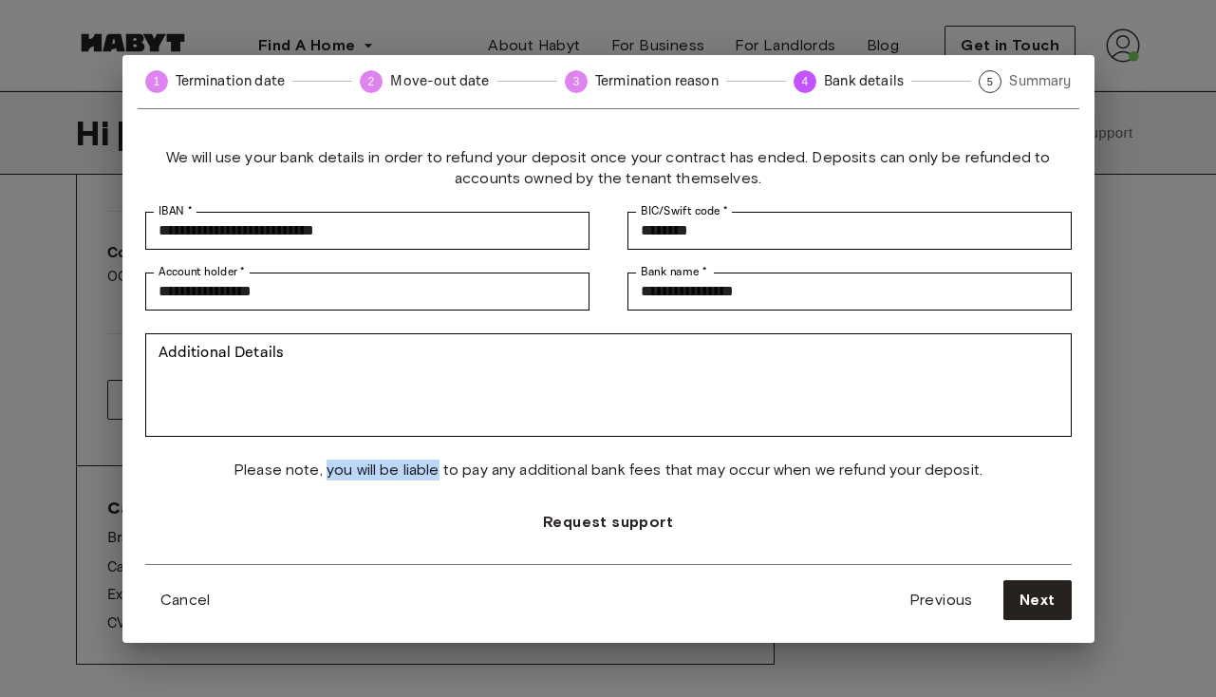
click at [440, 476] on span "Please note, you will be liable to pay any additional bank fees that may occur …" at bounding box center [608, 470] width 749 height 21
drag, startPoint x: 494, startPoint y: 471, endPoint x: 545, endPoint y: 471, distance: 51.3
click at [545, 471] on span "Please note, you will be liable to pay any additional bank fees that may occur …" at bounding box center [608, 470] width 749 height 21
click at [919, 475] on span "Please note, you will be liable to pay any additional bank fees that may occur …" at bounding box center [608, 470] width 749 height 21
click at [1034, 598] on span "Next" at bounding box center [1038, 600] width 36 height 23
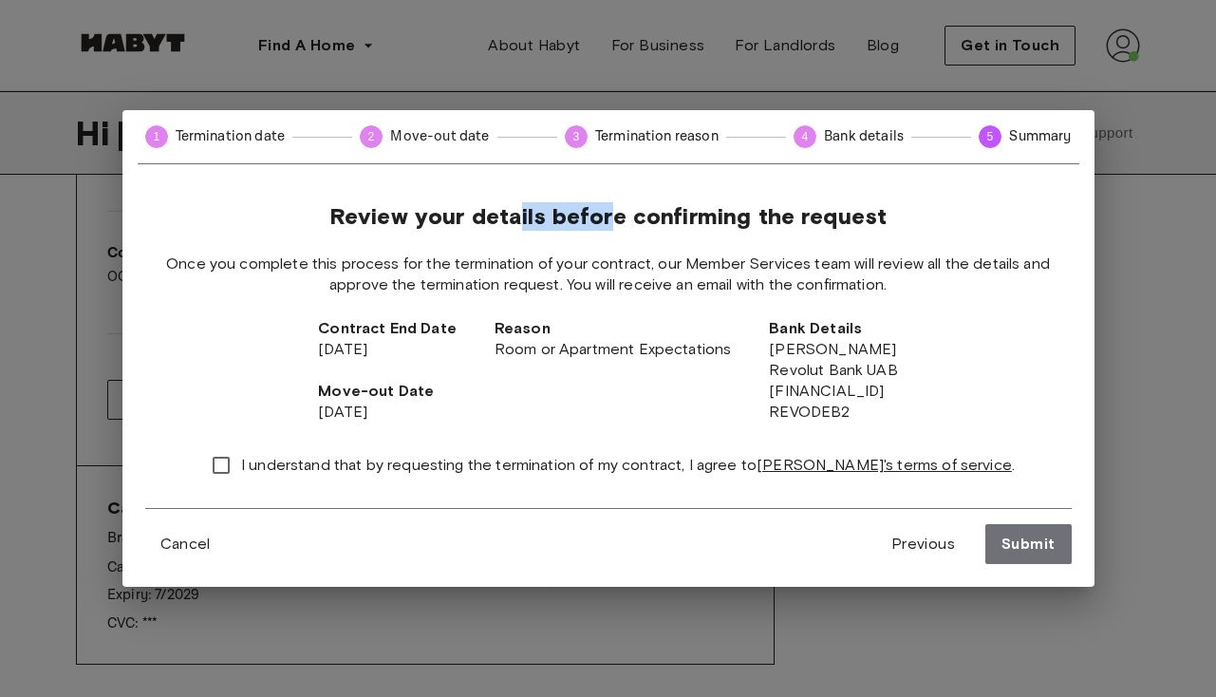
drag, startPoint x: 509, startPoint y: 219, endPoint x: 614, endPoint y: 219, distance: 105.4
click at [614, 219] on span "Review your details before confirming the request" at bounding box center [607, 216] width 557 height 28
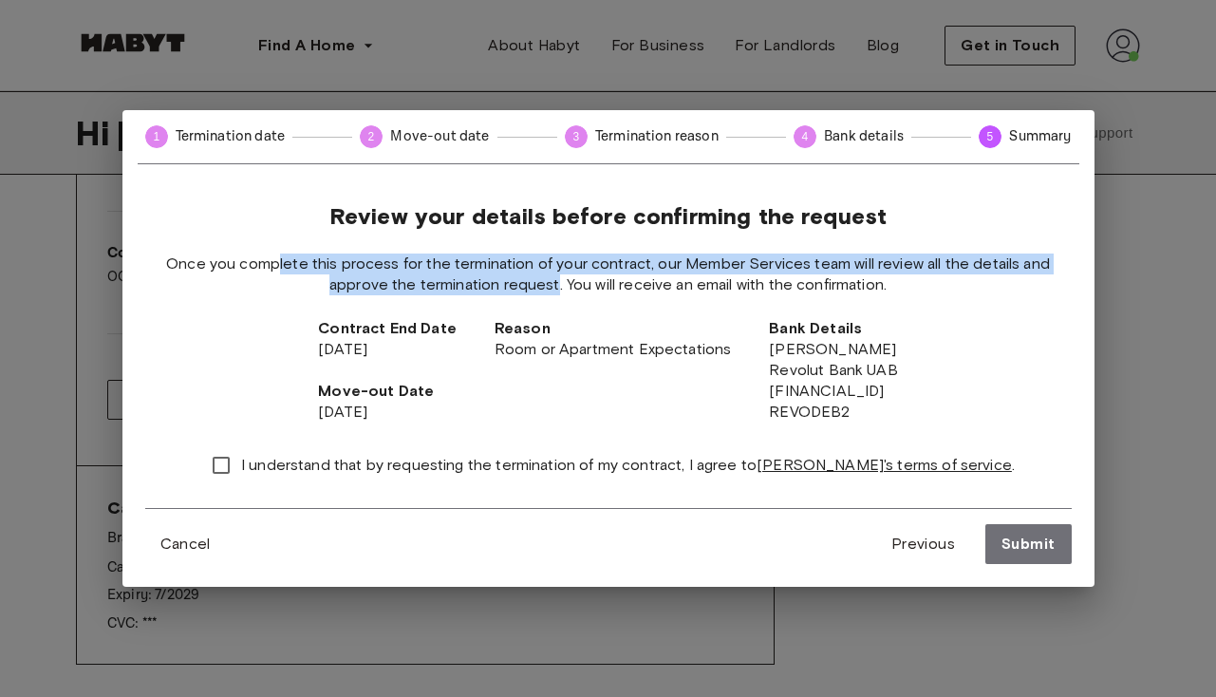
drag, startPoint x: 278, startPoint y: 262, endPoint x: 554, endPoint y: 290, distance: 277.7
click at [554, 290] on span "Once you complete this process for the termination of your contract, our Member…" at bounding box center [608, 275] width 927 height 42
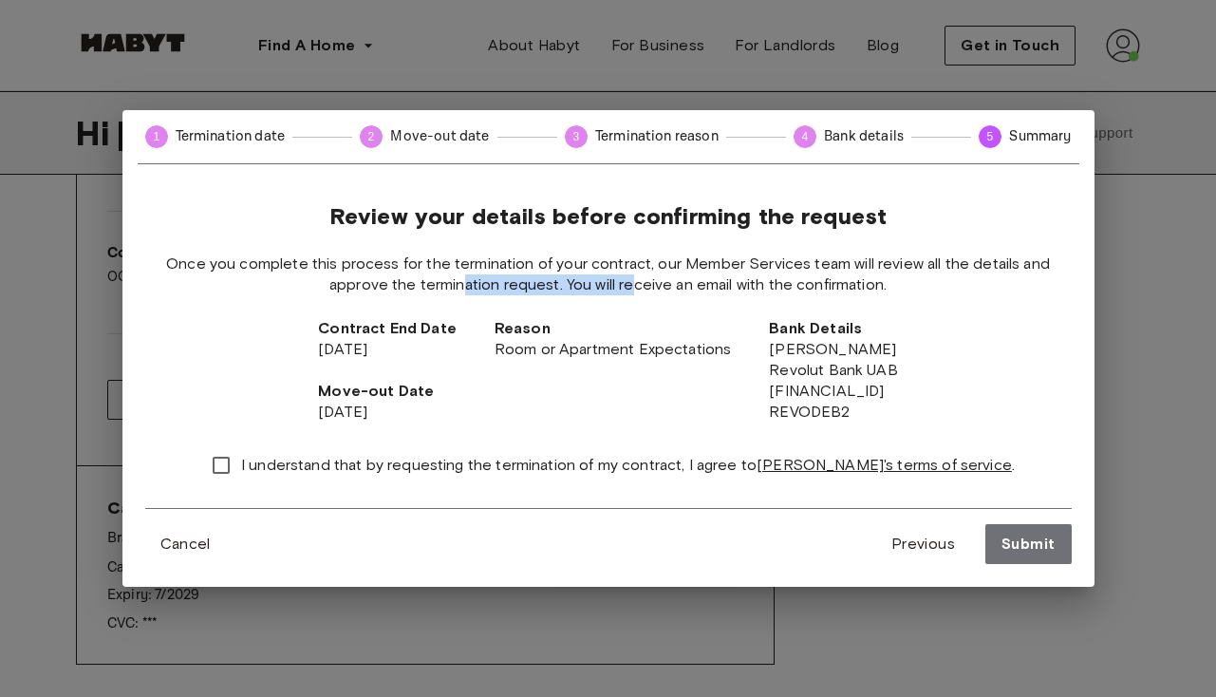
drag, startPoint x: 461, startPoint y: 289, endPoint x: 635, endPoint y: 289, distance: 173.7
click at [635, 289] on span "Once you complete this process for the termination of your contract, our Member…" at bounding box center [608, 275] width 927 height 42
click at [640, 289] on span "Once you complete this process for the termination of your contract, our Member…" at bounding box center [608, 275] width 927 height 42
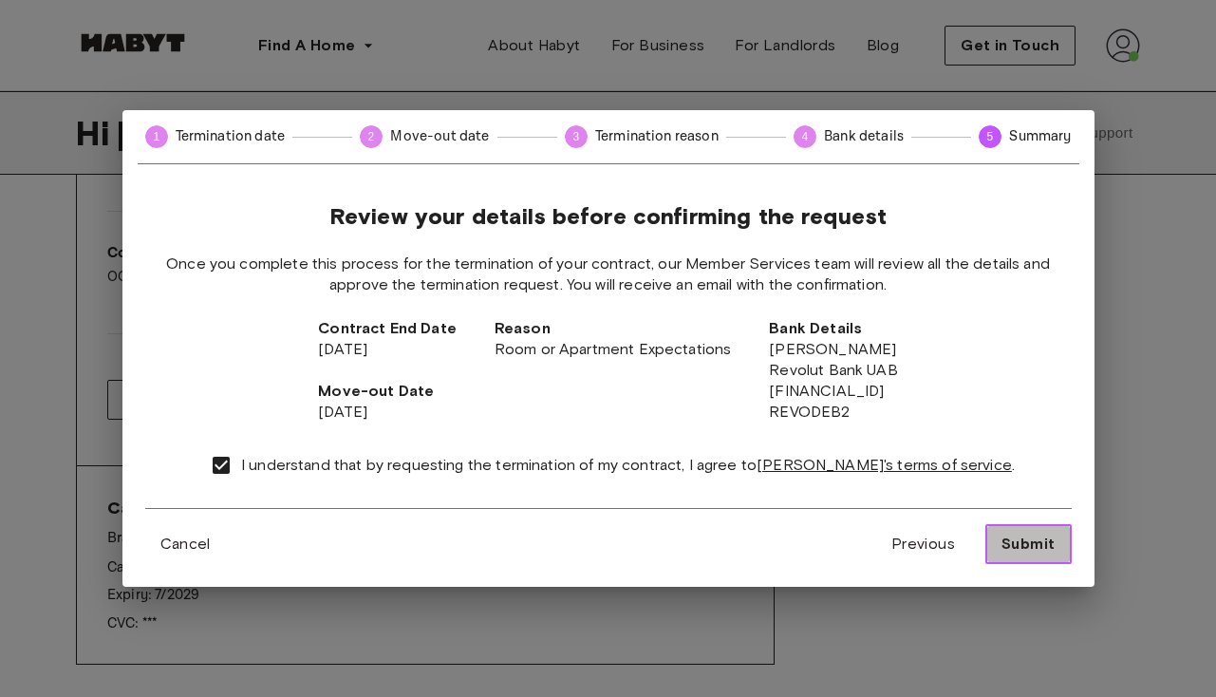
click at [1035, 552] on span "Submit" at bounding box center [1028, 544] width 53 height 23
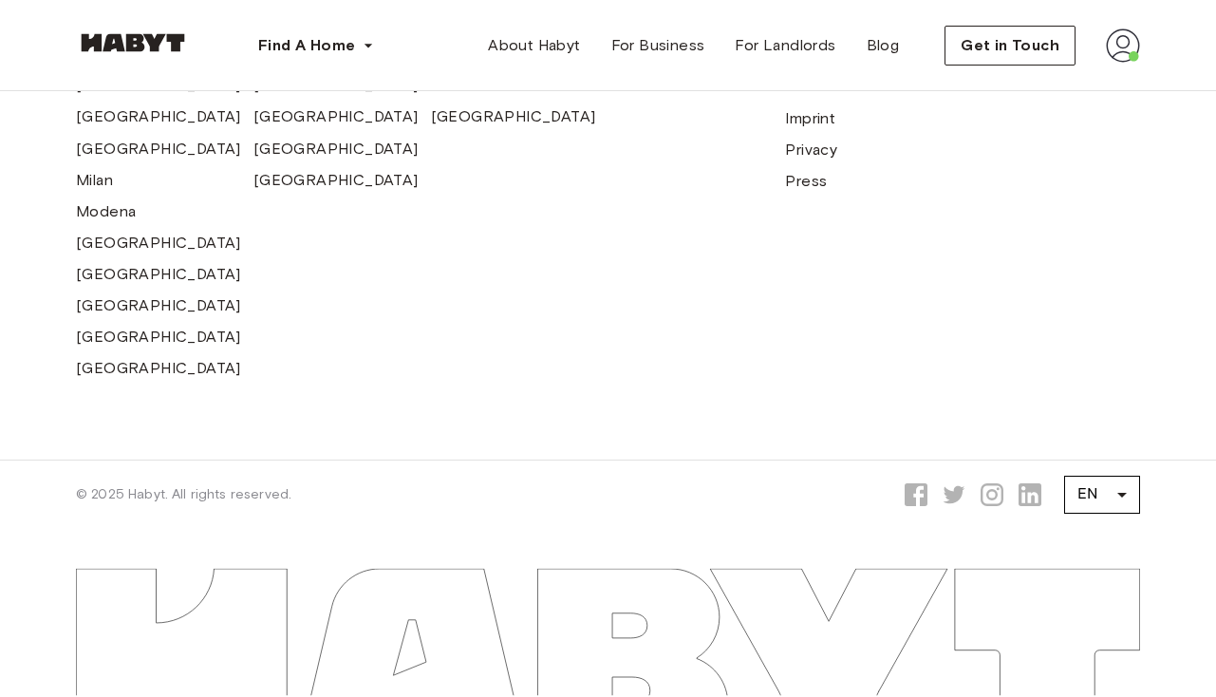
scroll to position [1893, 0]
